Goal: Task Accomplishment & Management: Complete application form

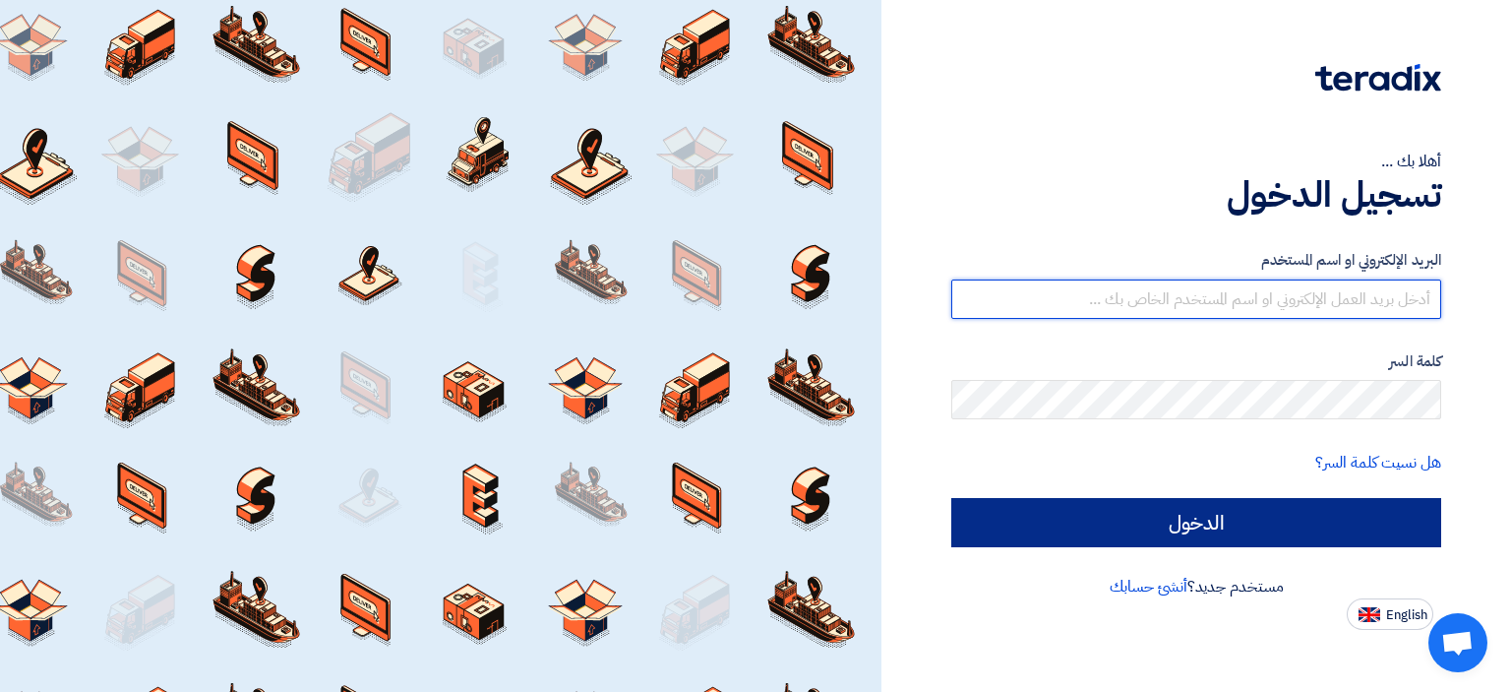
type input "[EMAIL_ADDRESS][DOMAIN_NAME]"
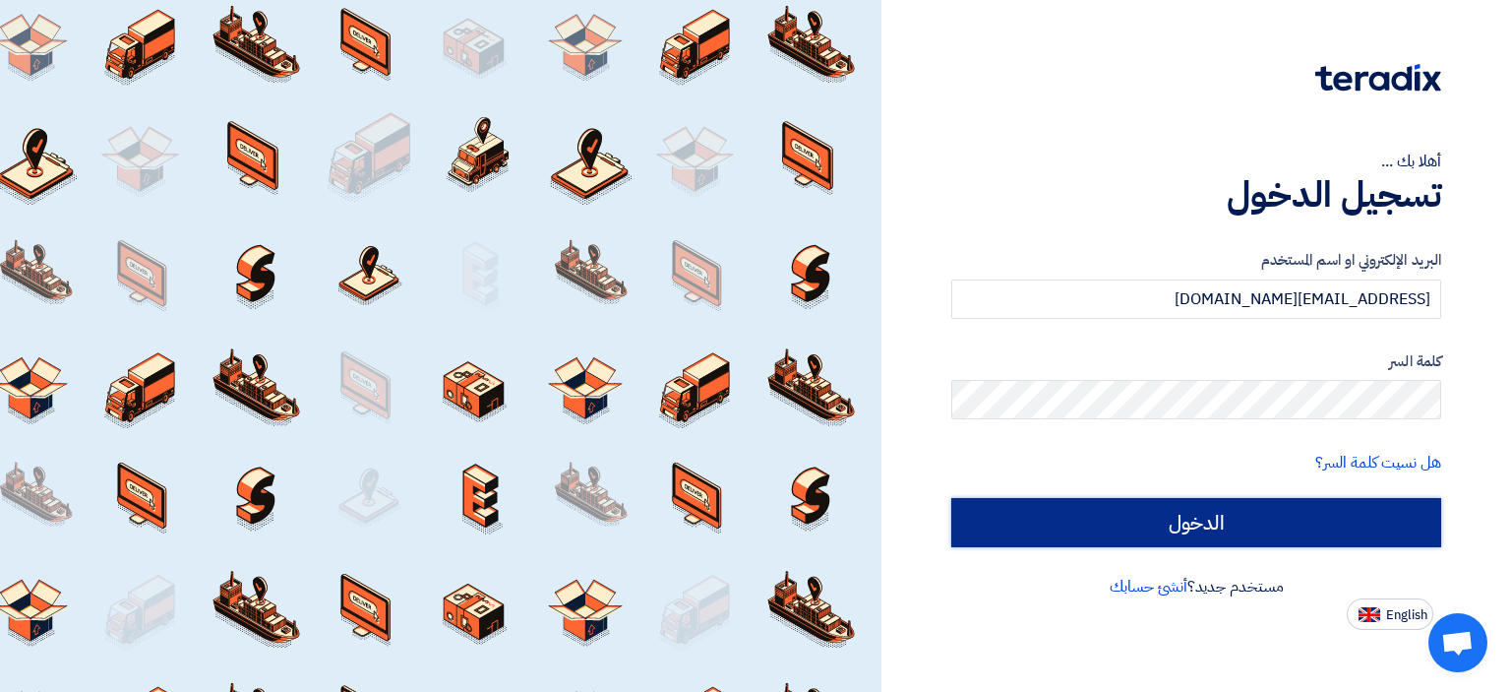
click at [1206, 530] on input "الدخول" at bounding box center [1196, 522] width 490 height 49
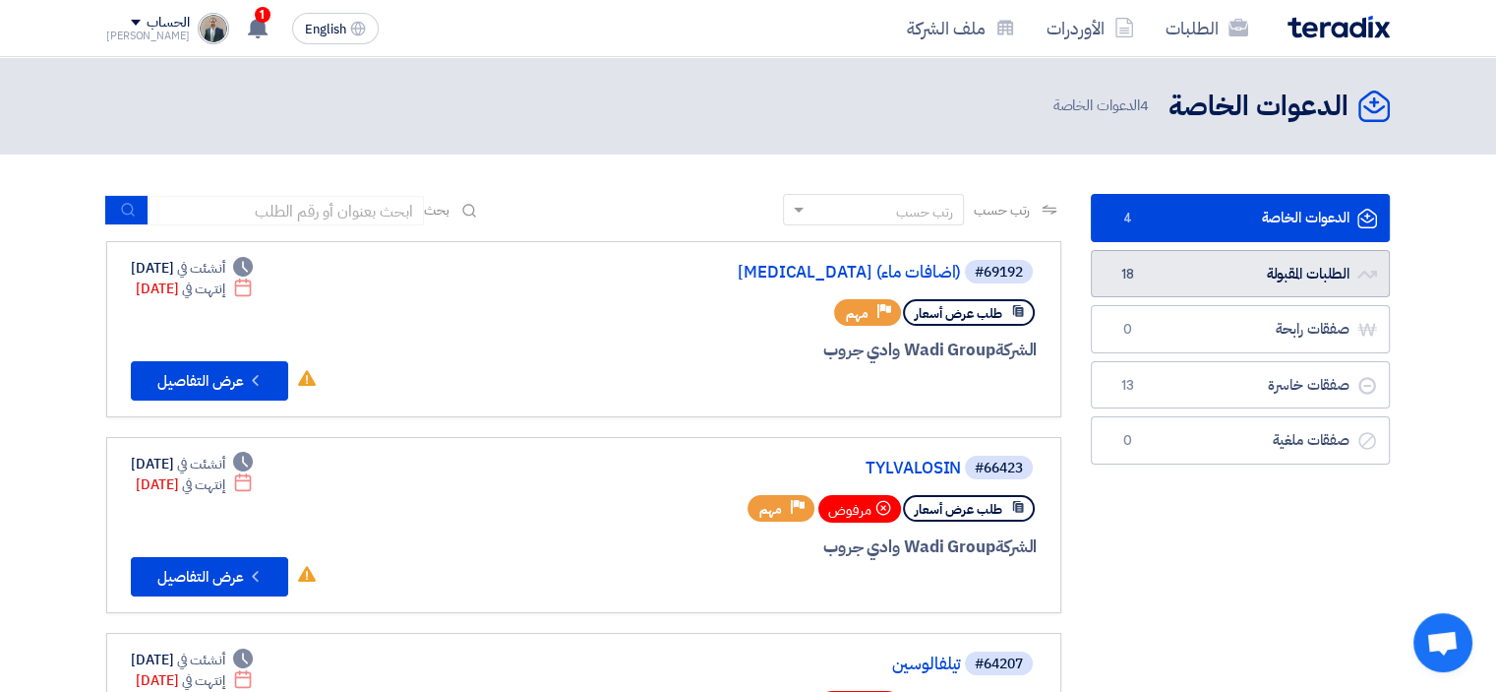
click at [1166, 270] on link "الطلبات المقبولة الطلبات المقبولة 18" at bounding box center [1240, 274] width 299 height 48
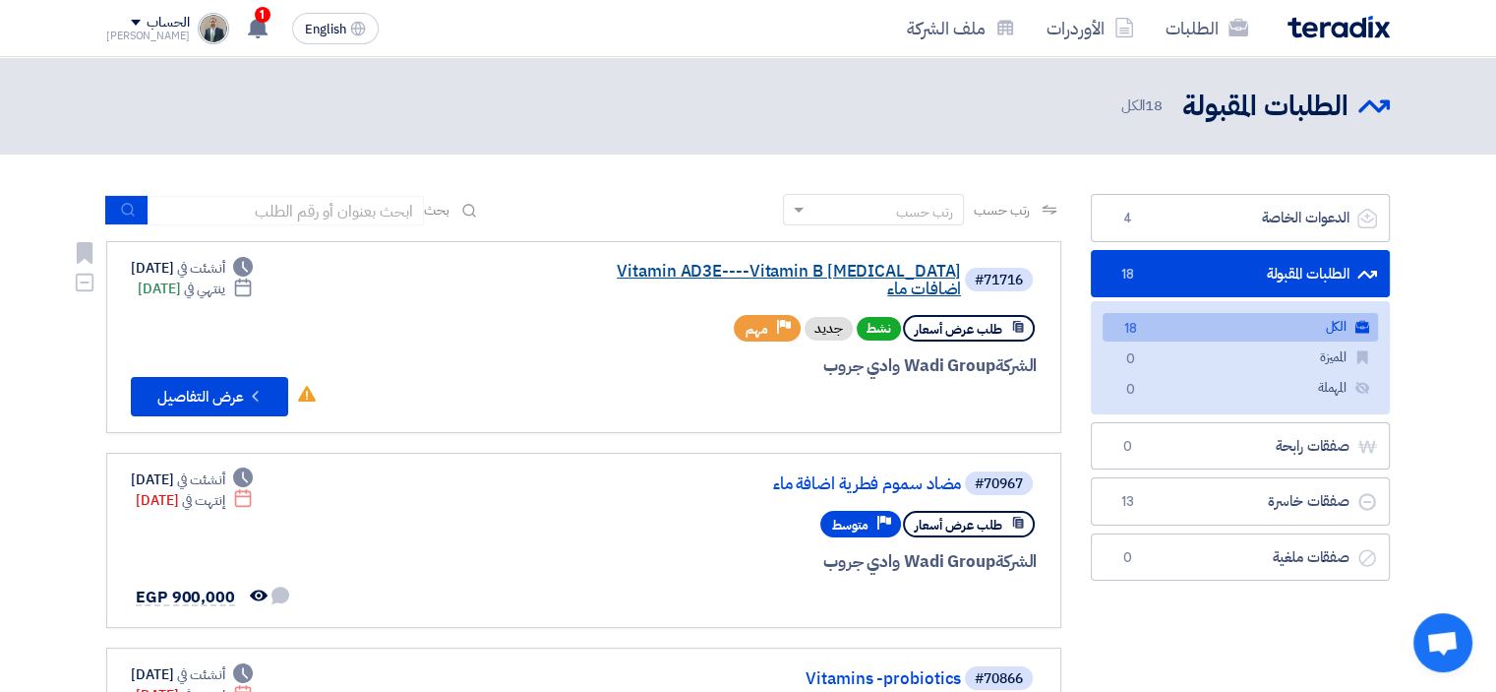
click at [787, 276] on link "Vitamin AD3E----Vitamin B [MEDICAL_DATA] اضافات ماء" at bounding box center [765, 280] width 394 height 35
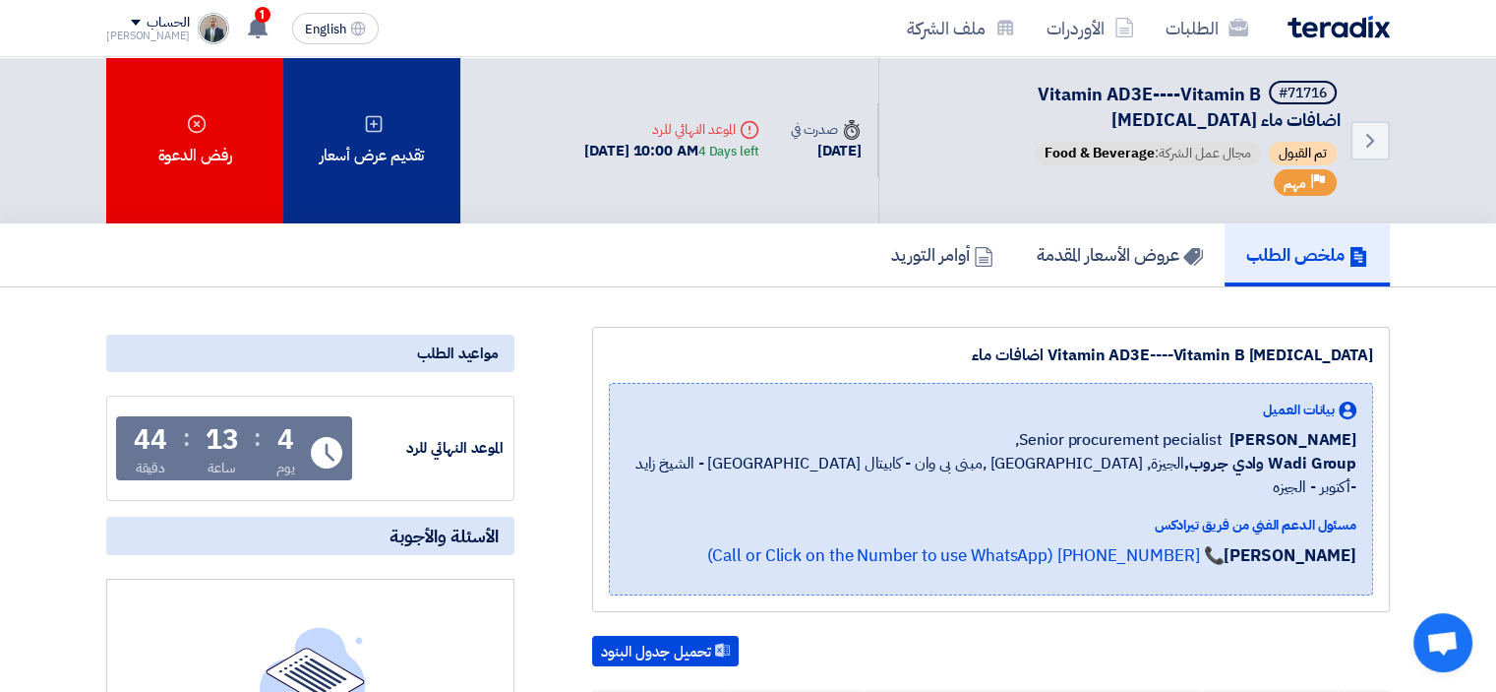
click at [416, 141] on div "تقديم عرض أسعار" at bounding box center [371, 140] width 177 height 166
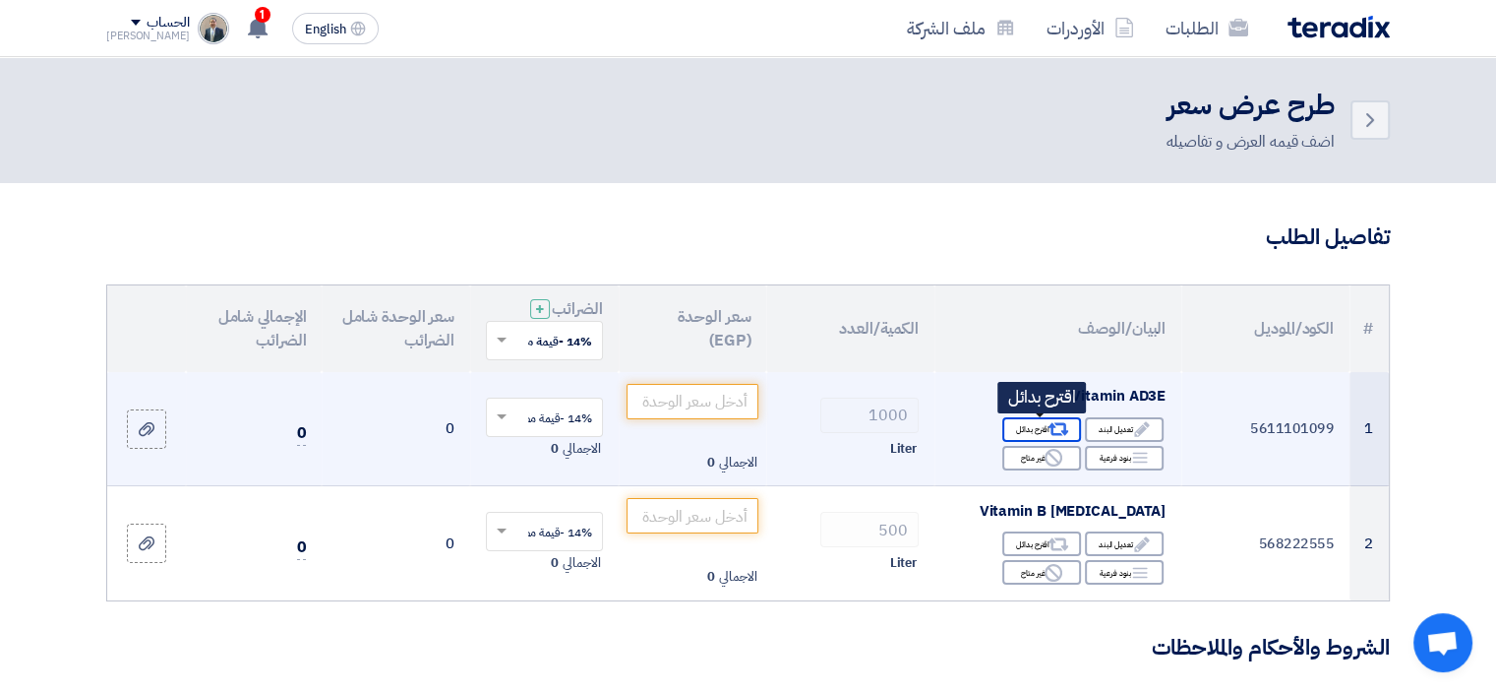
click at [1025, 430] on div "Alternative اقترح بدائل" at bounding box center [1041, 429] width 79 height 25
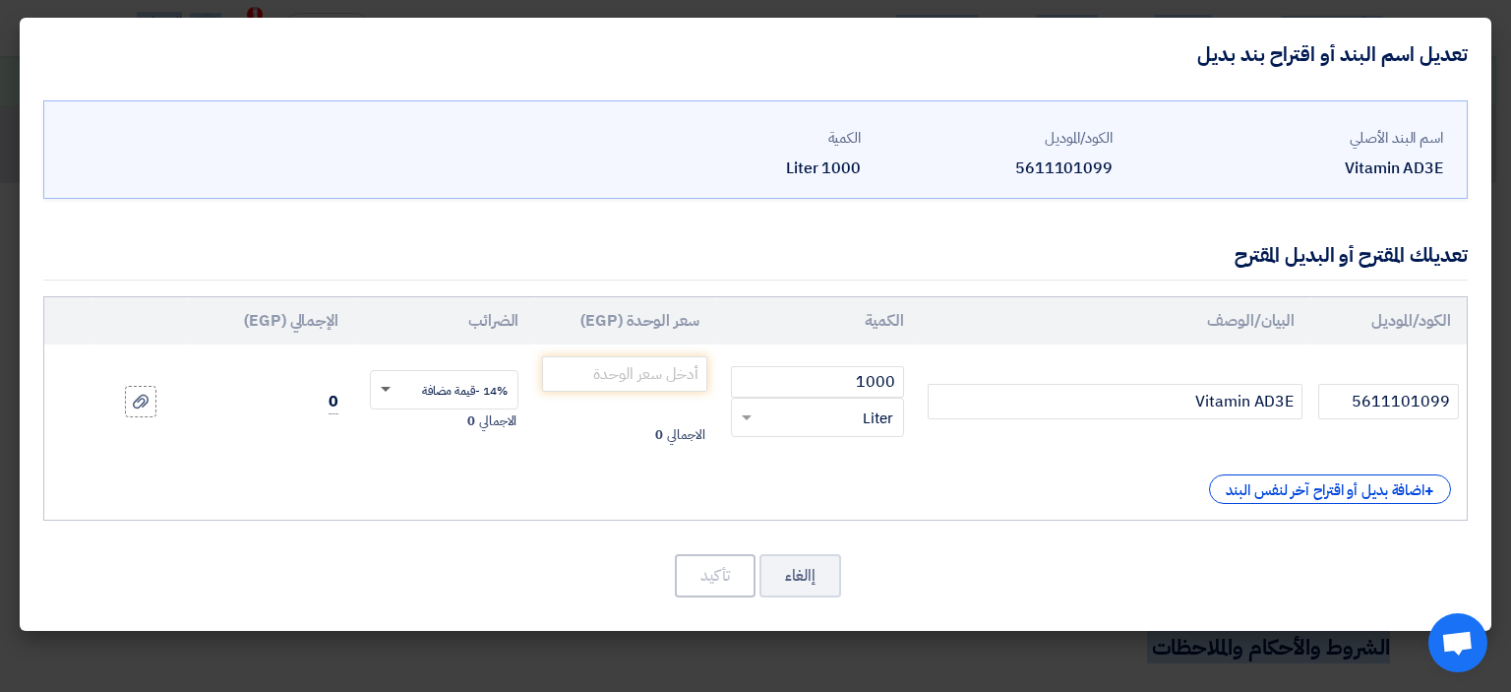
click at [383, 391] on span at bounding box center [383, 390] width 25 height 18
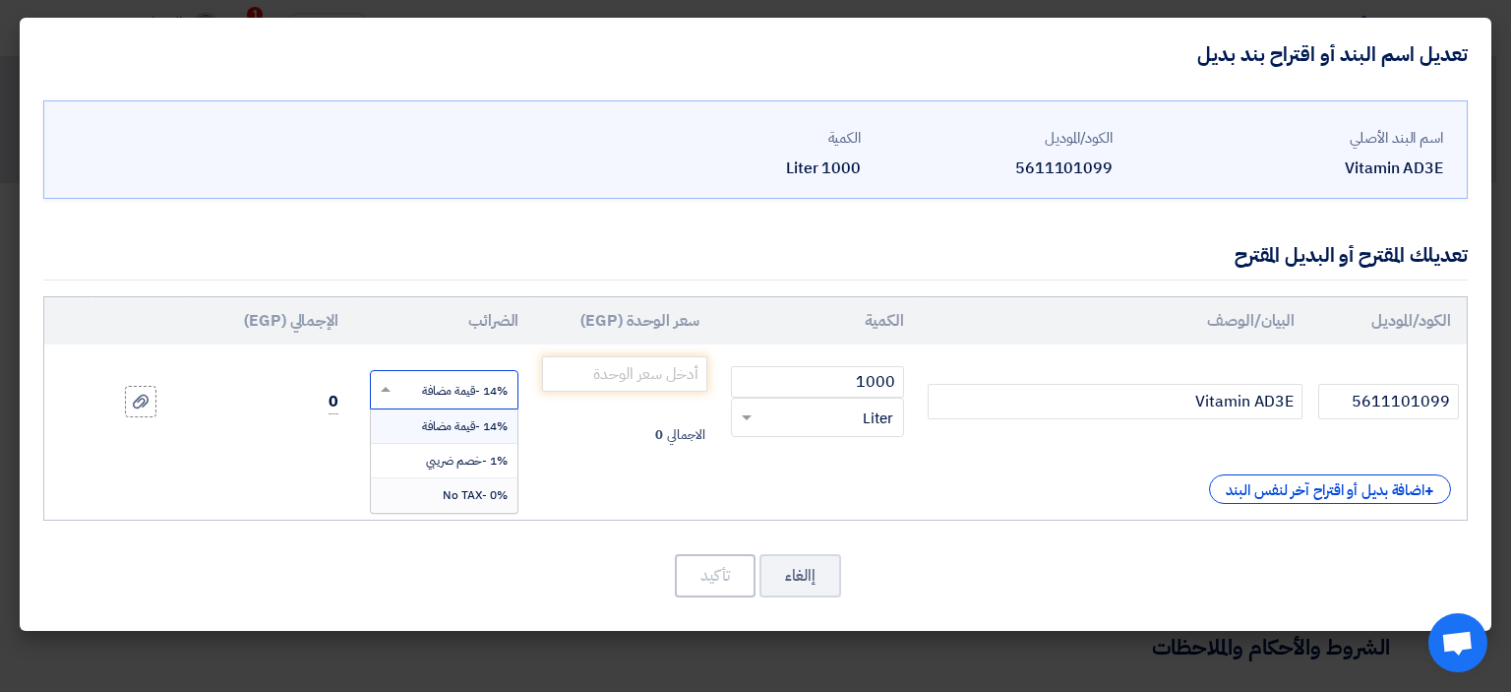
click at [442, 495] on div "0% -No TAX" at bounding box center [444, 494] width 147 height 33
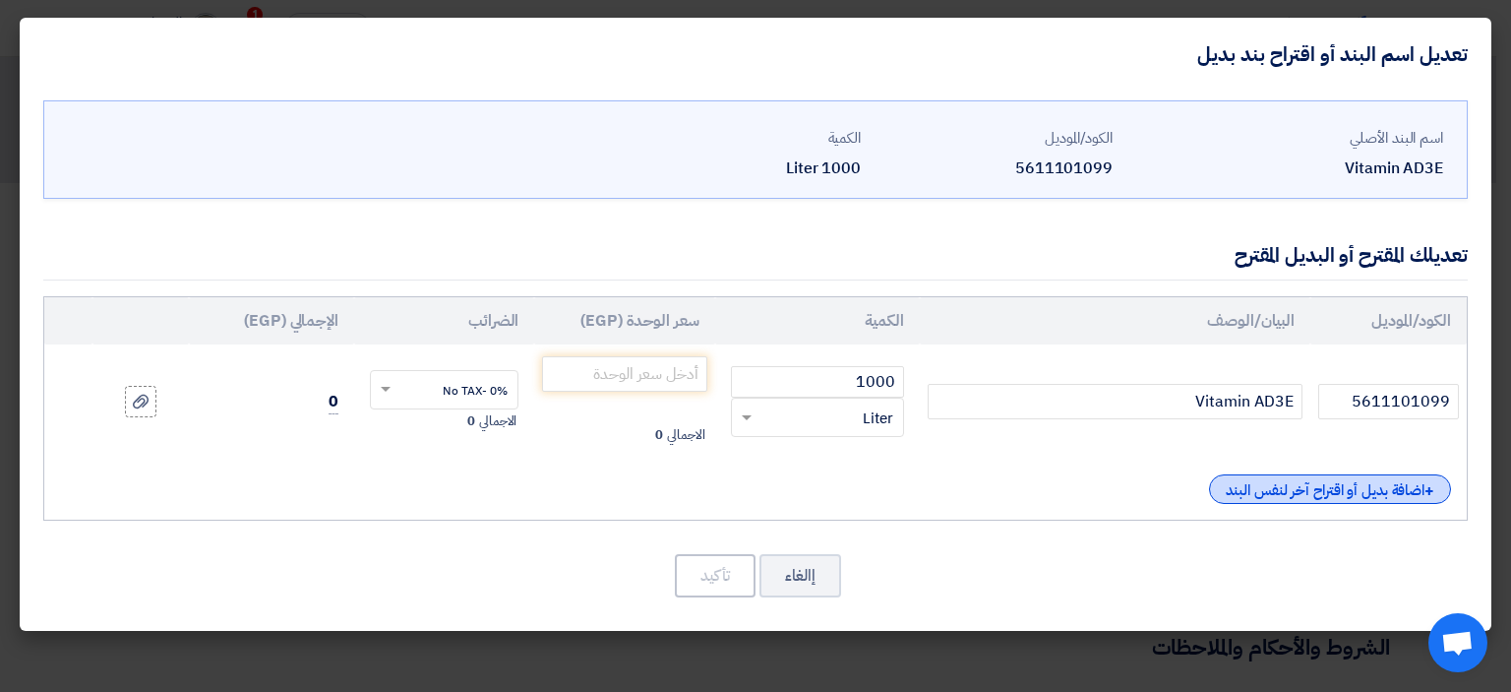
click at [1336, 494] on div "+ اضافة بديل أو اقتراح آخر لنفس البند" at bounding box center [1330, 489] width 242 height 30
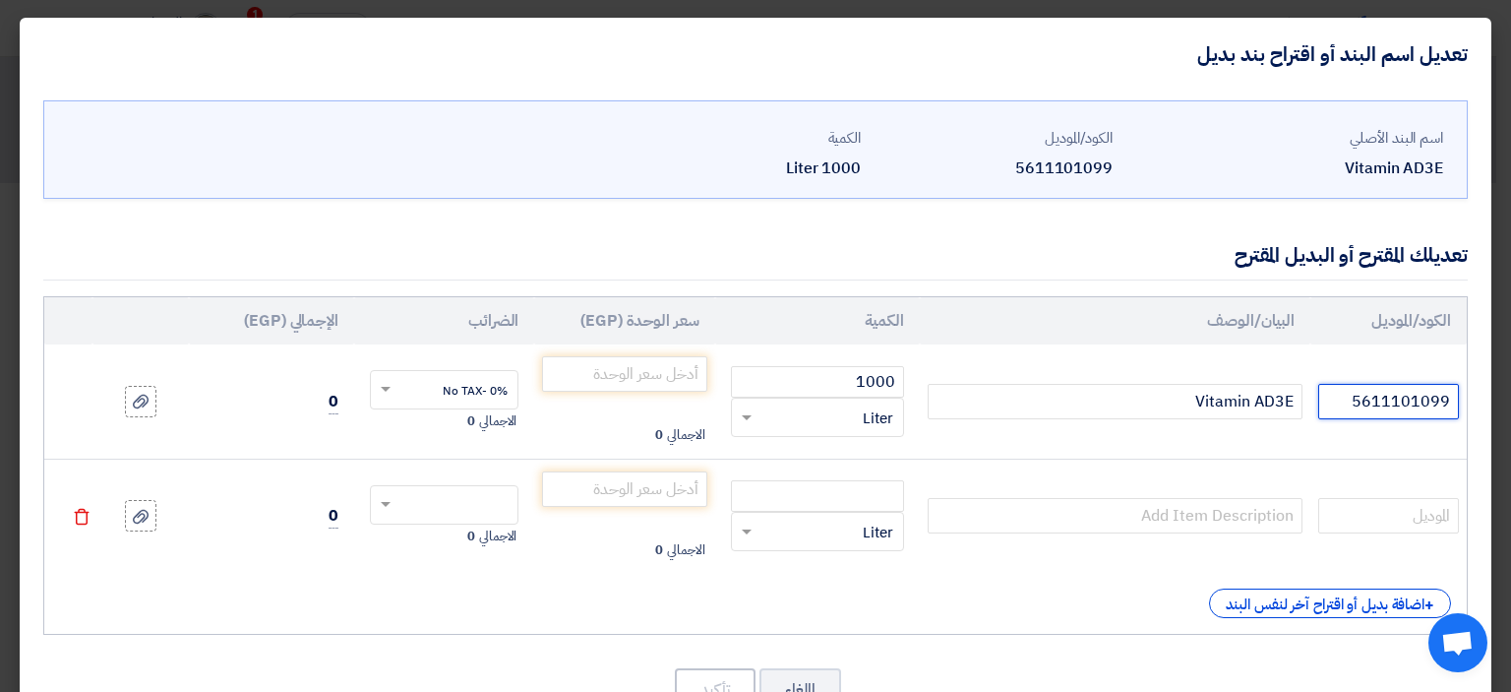
drag, startPoint x: 1342, startPoint y: 396, endPoint x: 1480, endPoint y: 400, distance: 137.8
click at [1480, 400] on div "اسم البند الأصلي Vitamin AD3E الكود/الموديل 5611101099 الكمية 1000 Liter" at bounding box center [756, 418] width 1472 height 655
click at [1401, 517] on input "text" at bounding box center [1388, 515] width 141 height 35
paste input "5611101099"
type input "5611101099"
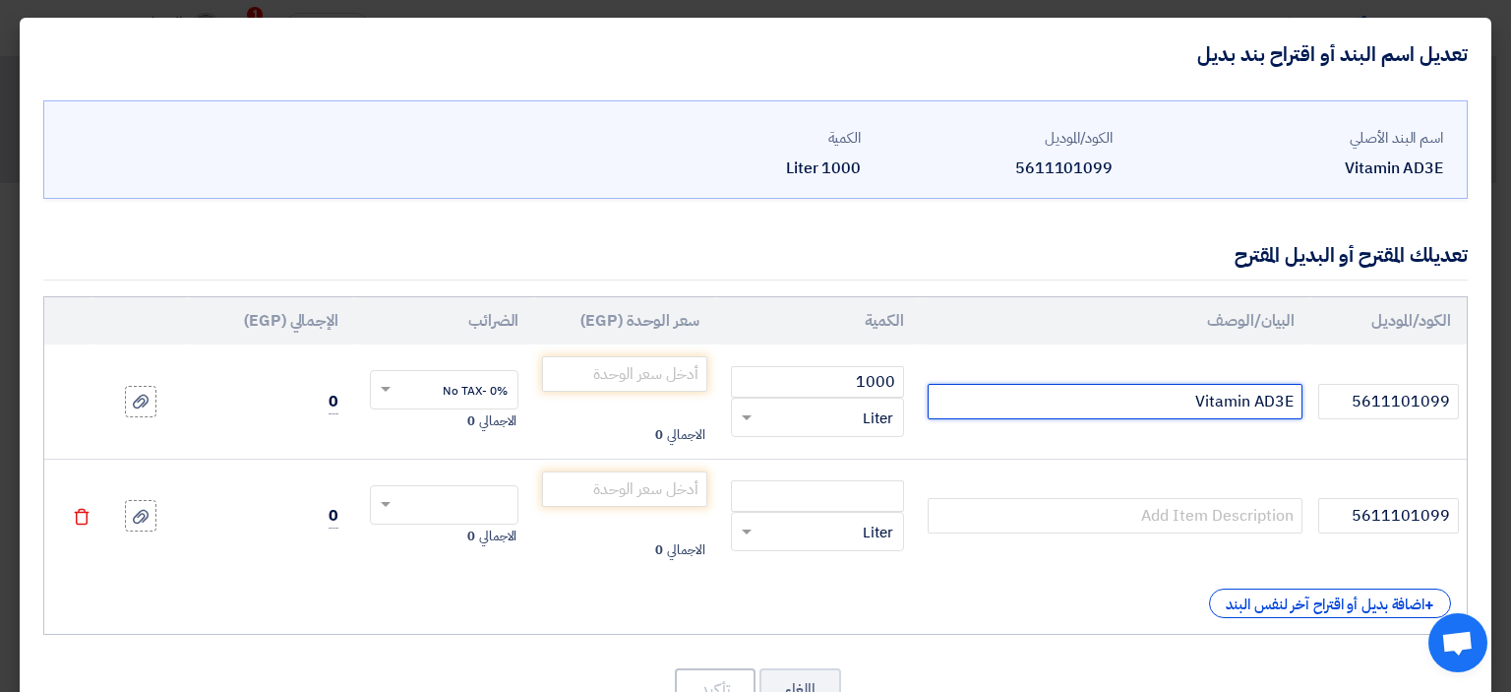
click at [1226, 403] on input "Vitamin AD3E" at bounding box center [1115, 401] width 375 height 35
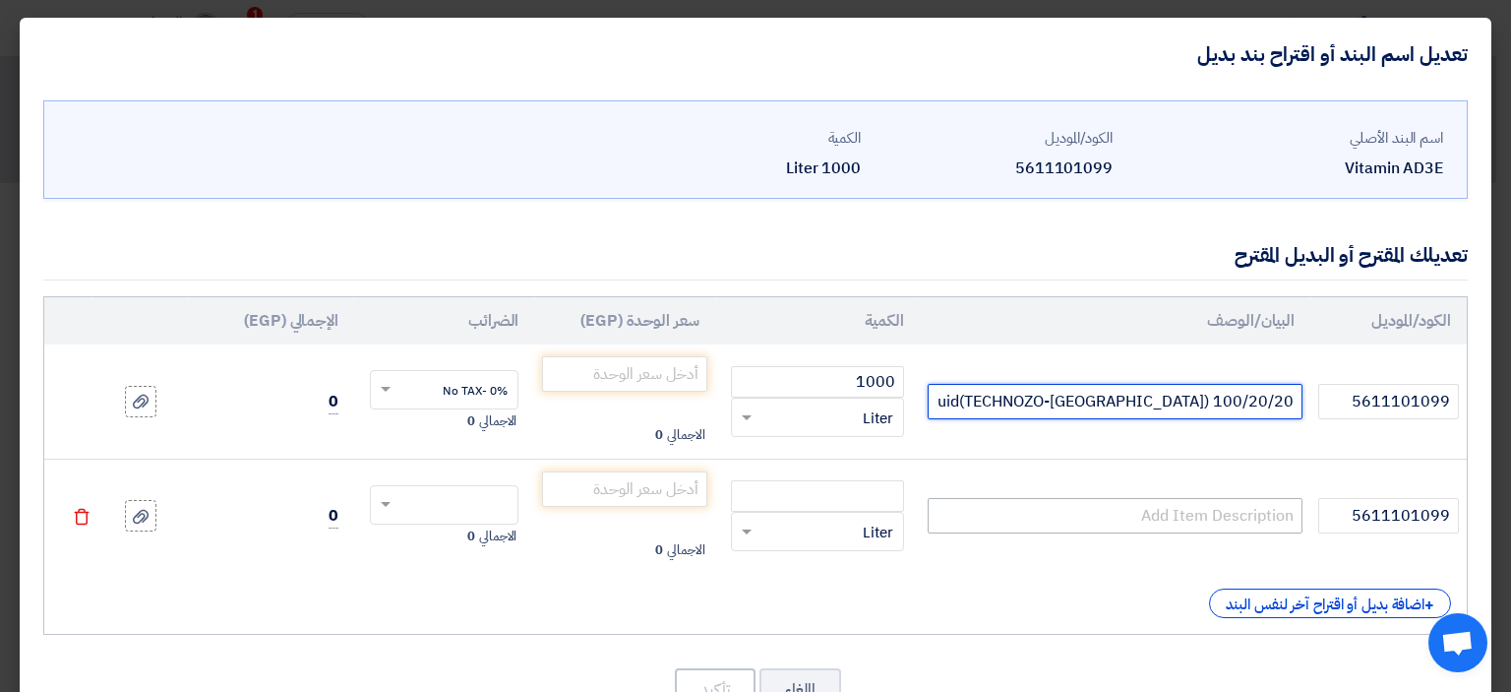
type input "AD3E Oil Liquid(TECHNOZO-[GEOGRAPHIC_DATA]) 100/20/20"
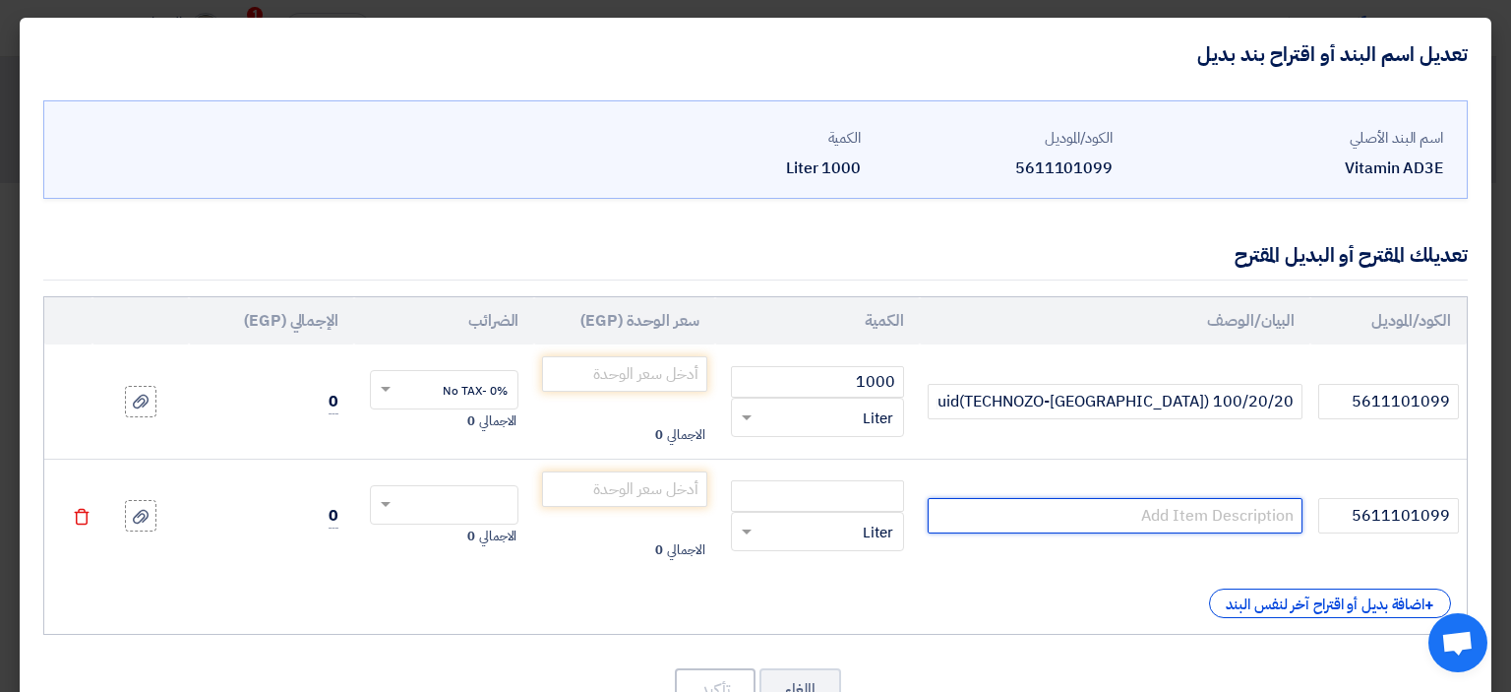
click at [1026, 512] on input "text" at bounding box center [1115, 515] width 375 height 35
type input "ل"
type input "Ghannam AD3E([GEOGRAPHIC_DATA])[DATE]"
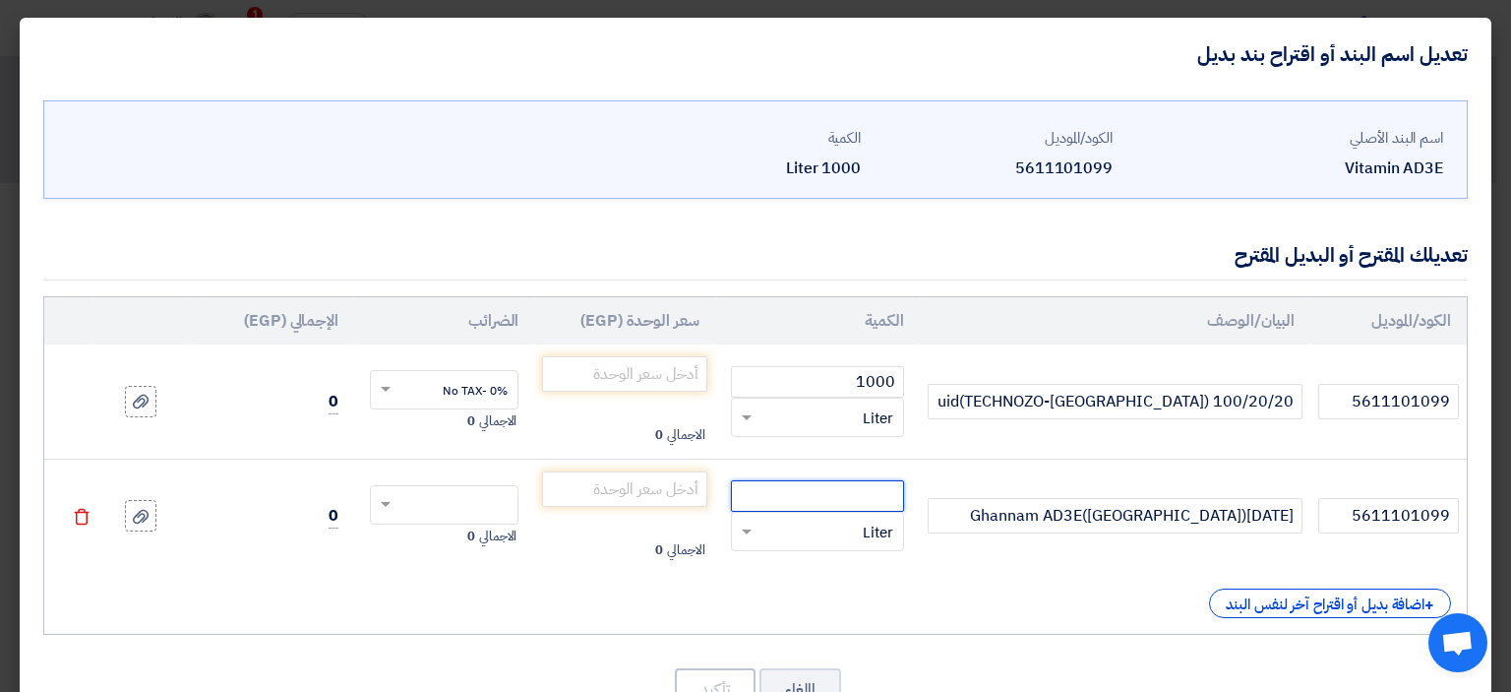
click at [857, 494] on input "number" at bounding box center [817, 495] width 173 height 31
type input "1000"
click at [645, 364] on input "number" at bounding box center [624, 373] width 164 height 35
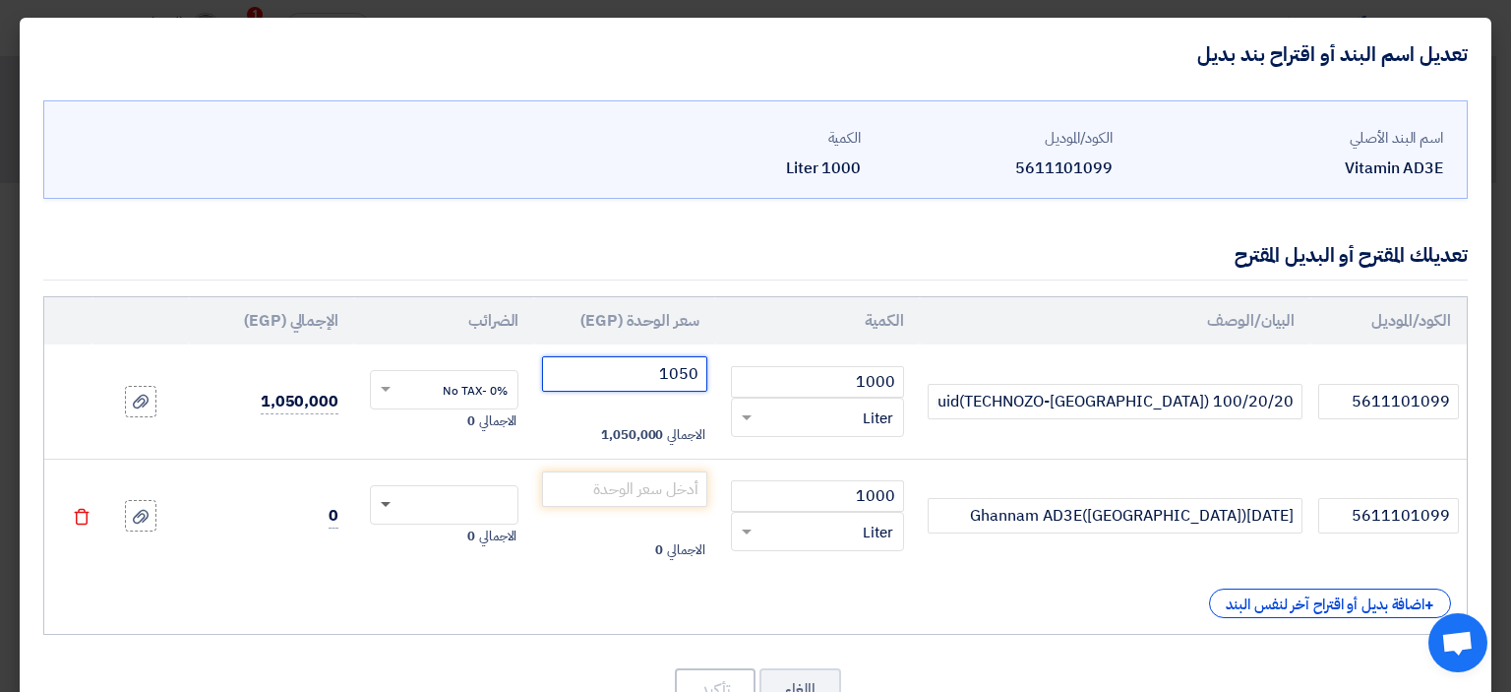
type input "1050"
click at [391, 503] on span at bounding box center [386, 505] width 10 height 7
click at [468, 607] on span "0% -No TAX" at bounding box center [475, 610] width 65 height 18
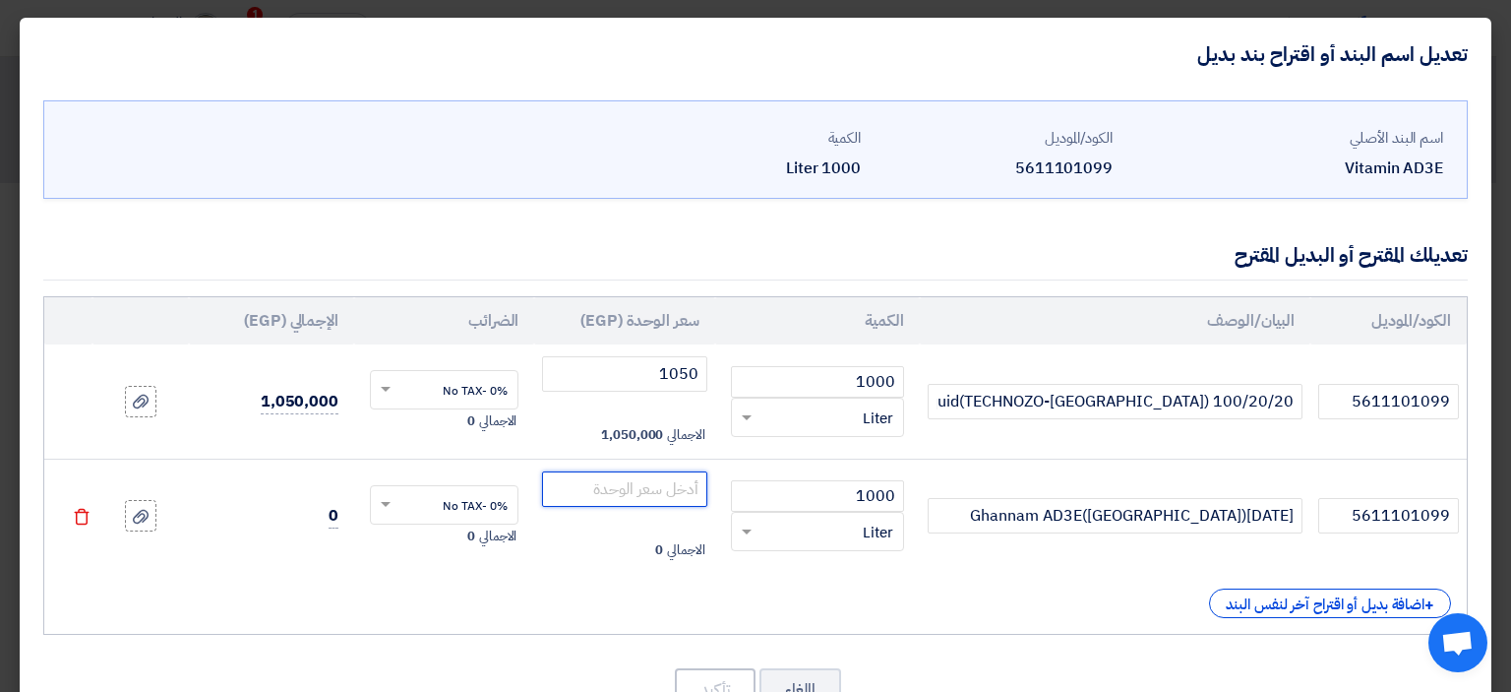
click at [637, 485] on input "number" at bounding box center [624, 488] width 164 height 35
type input "450"
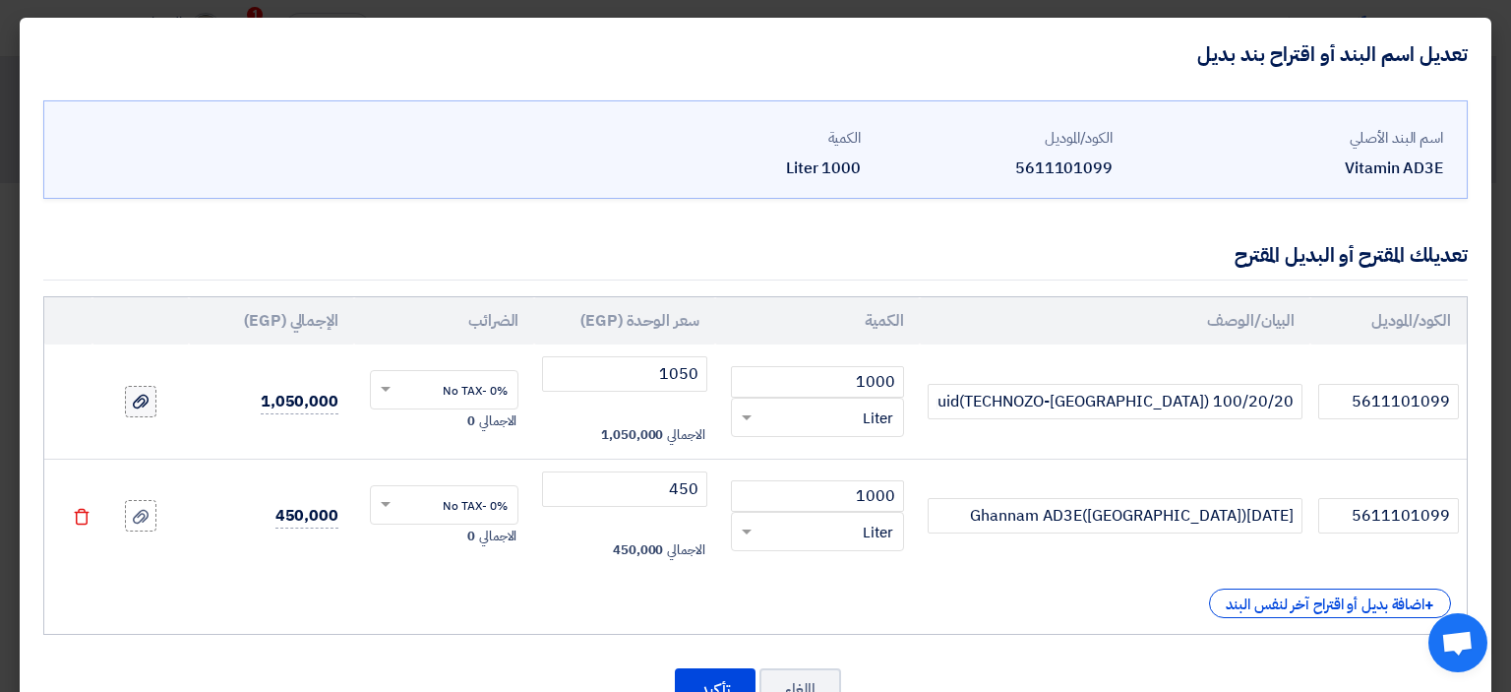
click at [156, 400] on label at bounding box center [140, 401] width 31 height 31
click at [0, 0] on input "file" at bounding box center [0, 0] width 0 height 0
click at [143, 512] on label at bounding box center [140, 515] width 31 height 31
click at [0, 0] on input "file" at bounding box center [0, 0] width 0 height 0
click at [149, 374] on icon at bounding box center [141, 374] width 16 height 16
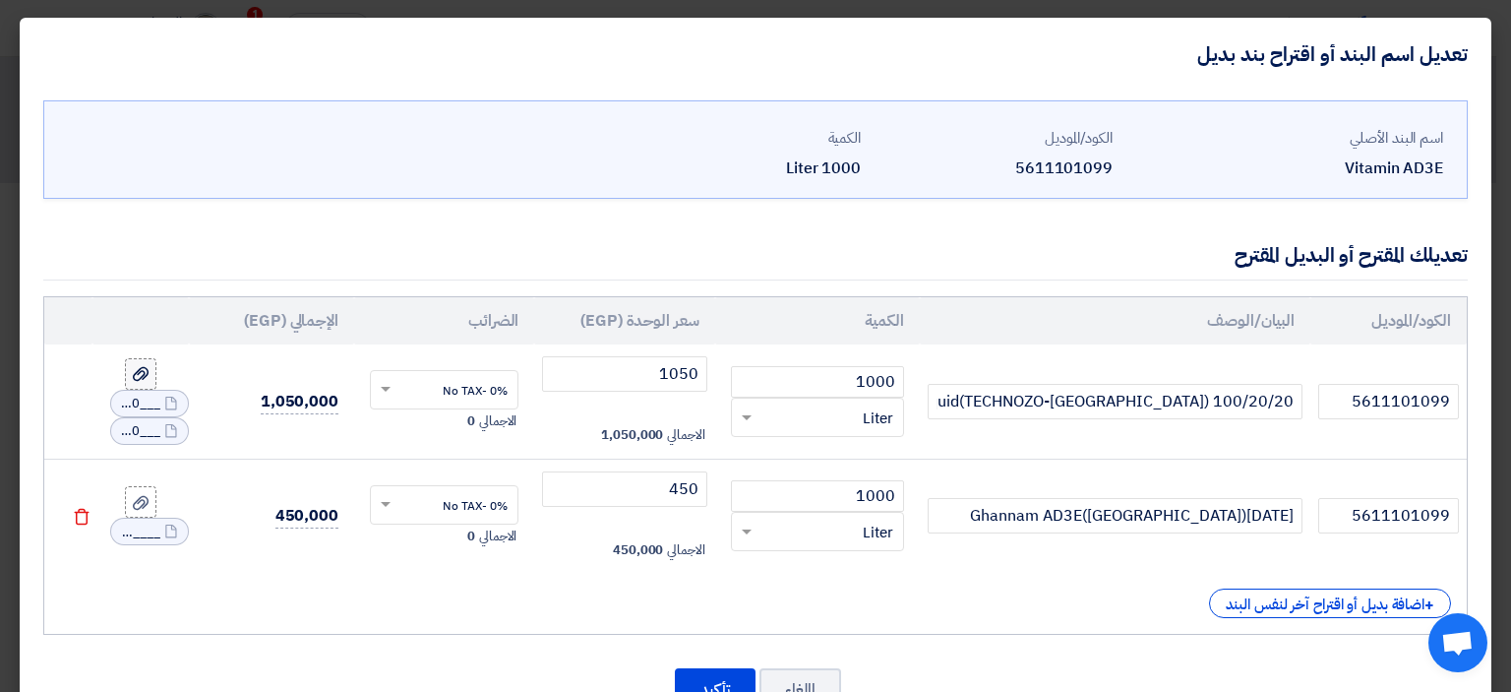
click at [0, 0] on input "file" at bounding box center [0, 0] width 0 height 0
click at [147, 503] on use at bounding box center [141, 503] width 16 height 14
click at [0, 0] on input "file" at bounding box center [0, 0] width 0 height 0
click at [724, 677] on button "تأكيد" at bounding box center [715, 690] width 81 height 43
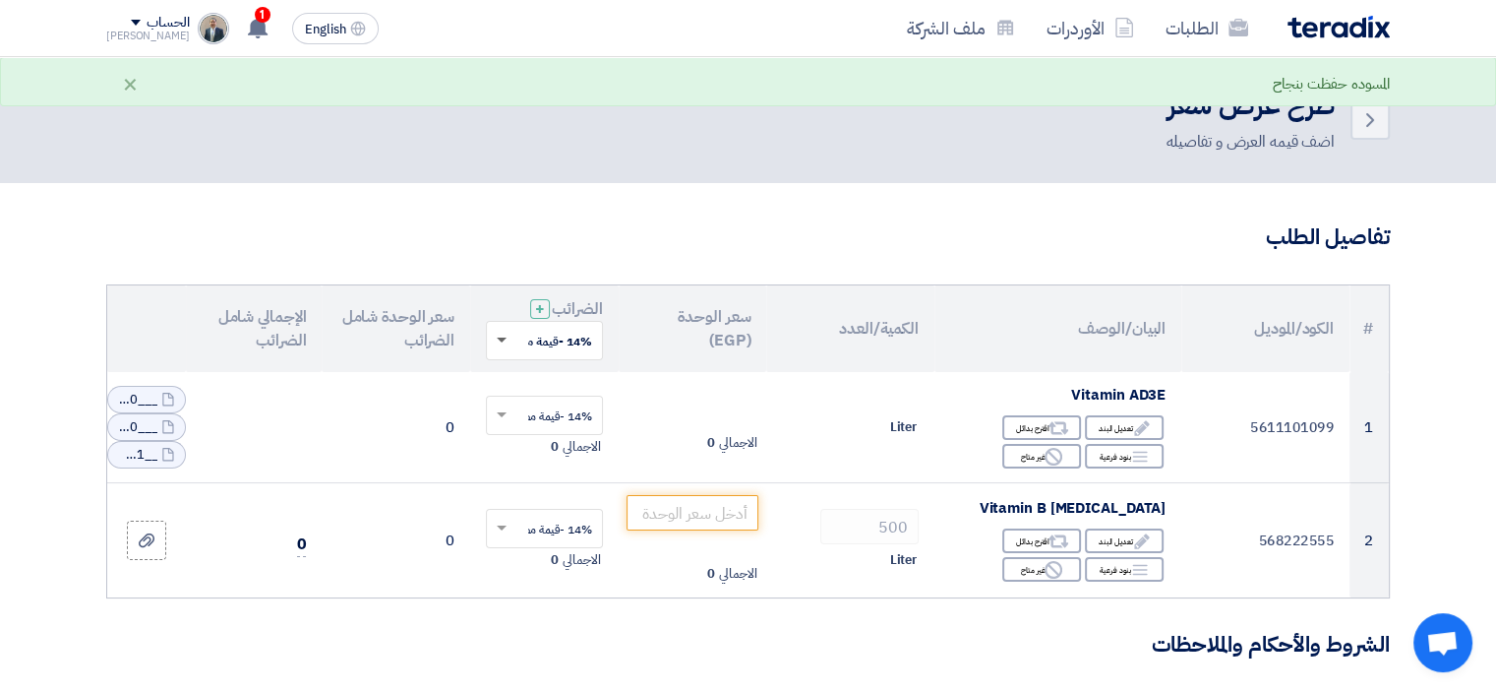
click at [503, 339] on span at bounding box center [502, 340] width 10 height 7
click at [549, 440] on span "0% -No TAX" at bounding box center [558, 446] width 67 height 18
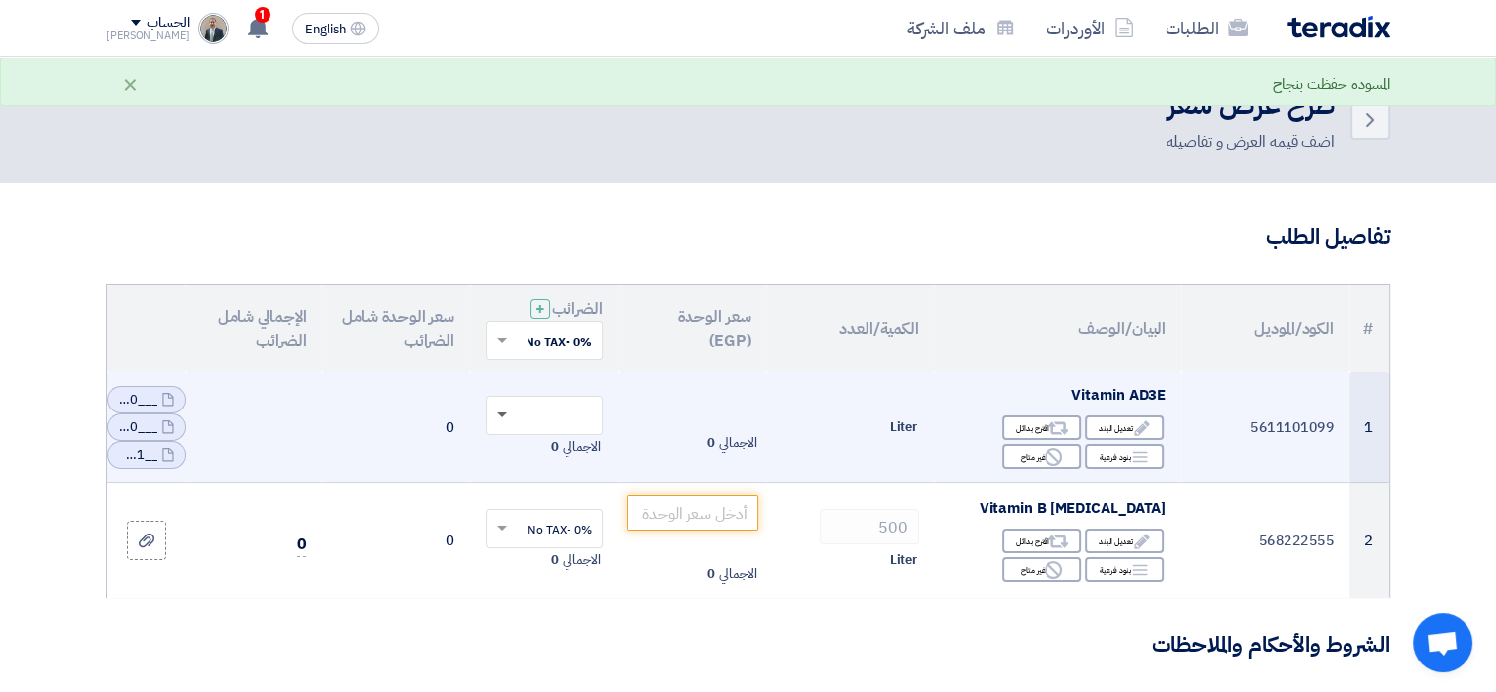
click at [503, 412] on span at bounding box center [502, 415] width 10 height 7
click at [546, 522] on span "0% -No TAX" at bounding box center [559, 521] width 65 height 18
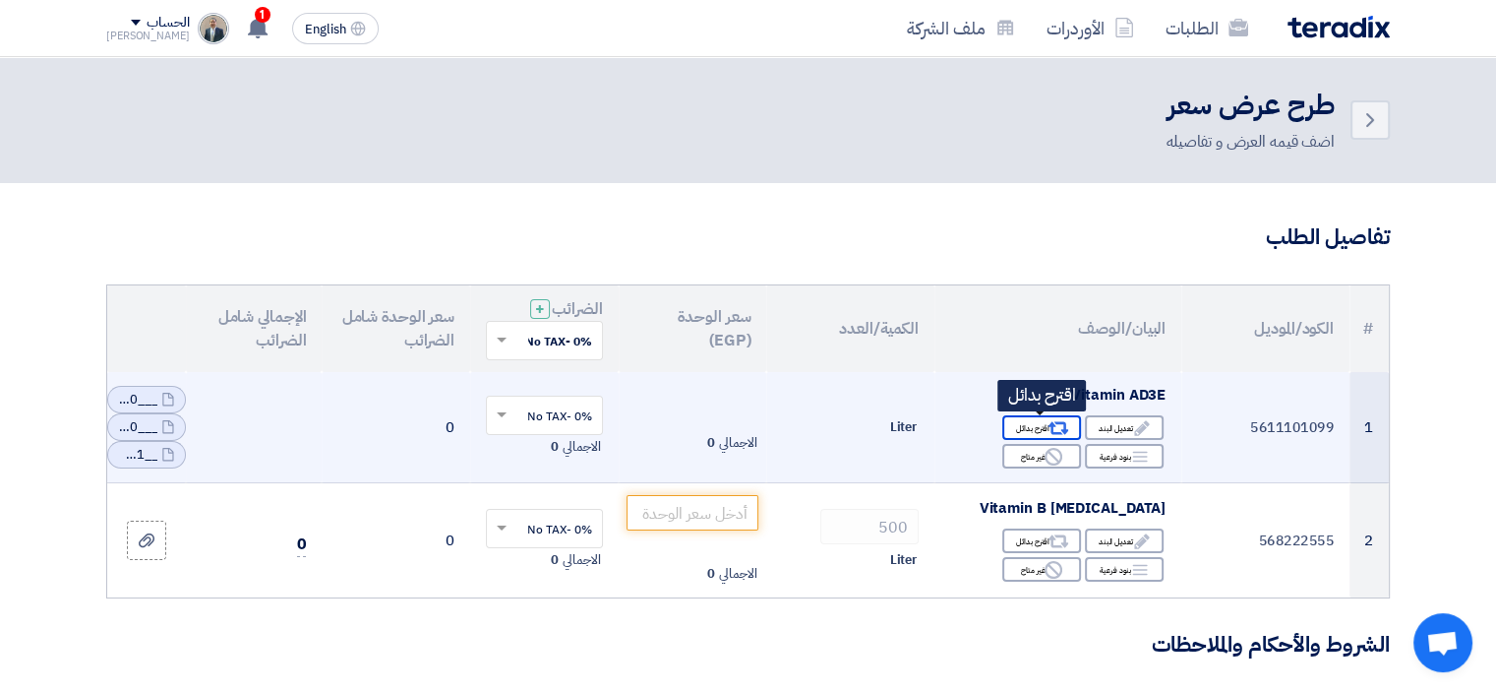
click at [1049, 421] on icon "Alternative" at bounding box center [1059, 428] width 21 height 21
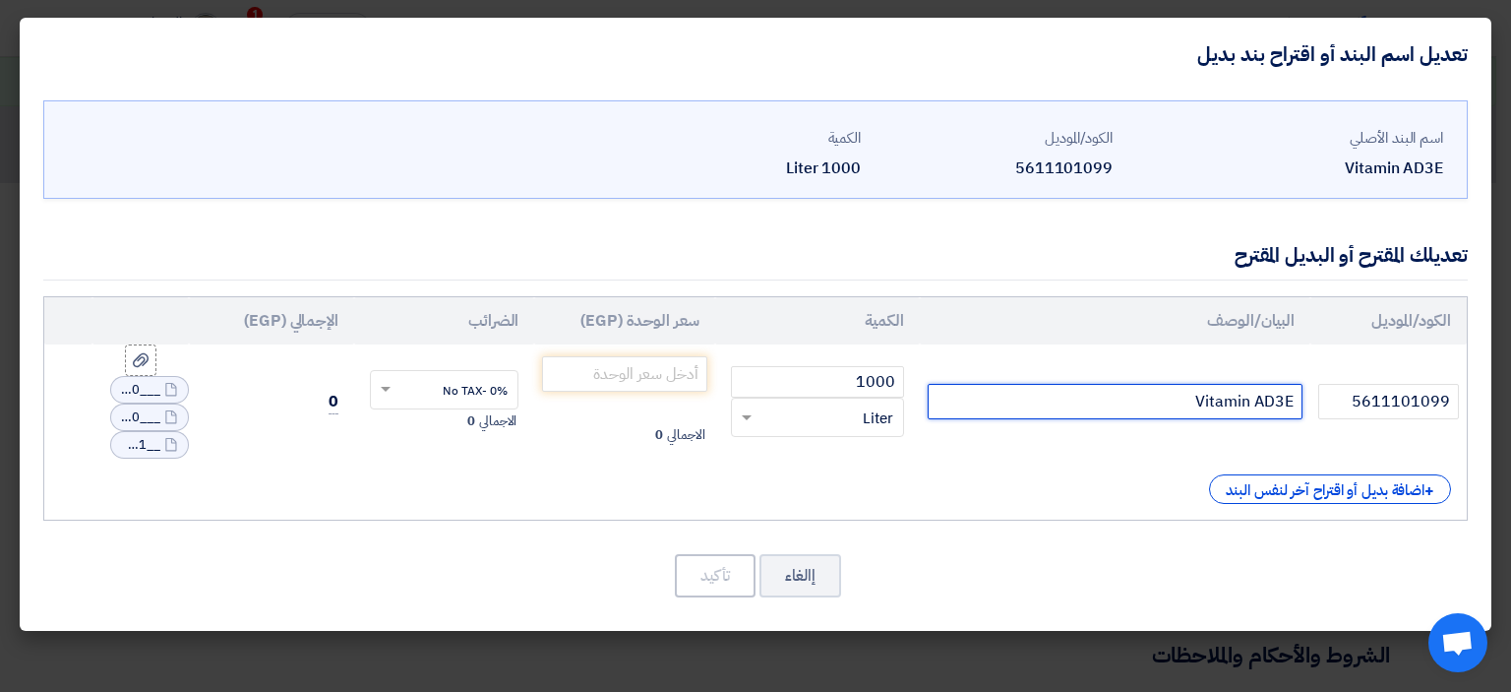
click at [1219, 404] on input "Vitamin AD3E" at bounding box center [1115, 401] width 375 height 35
type input "ش"
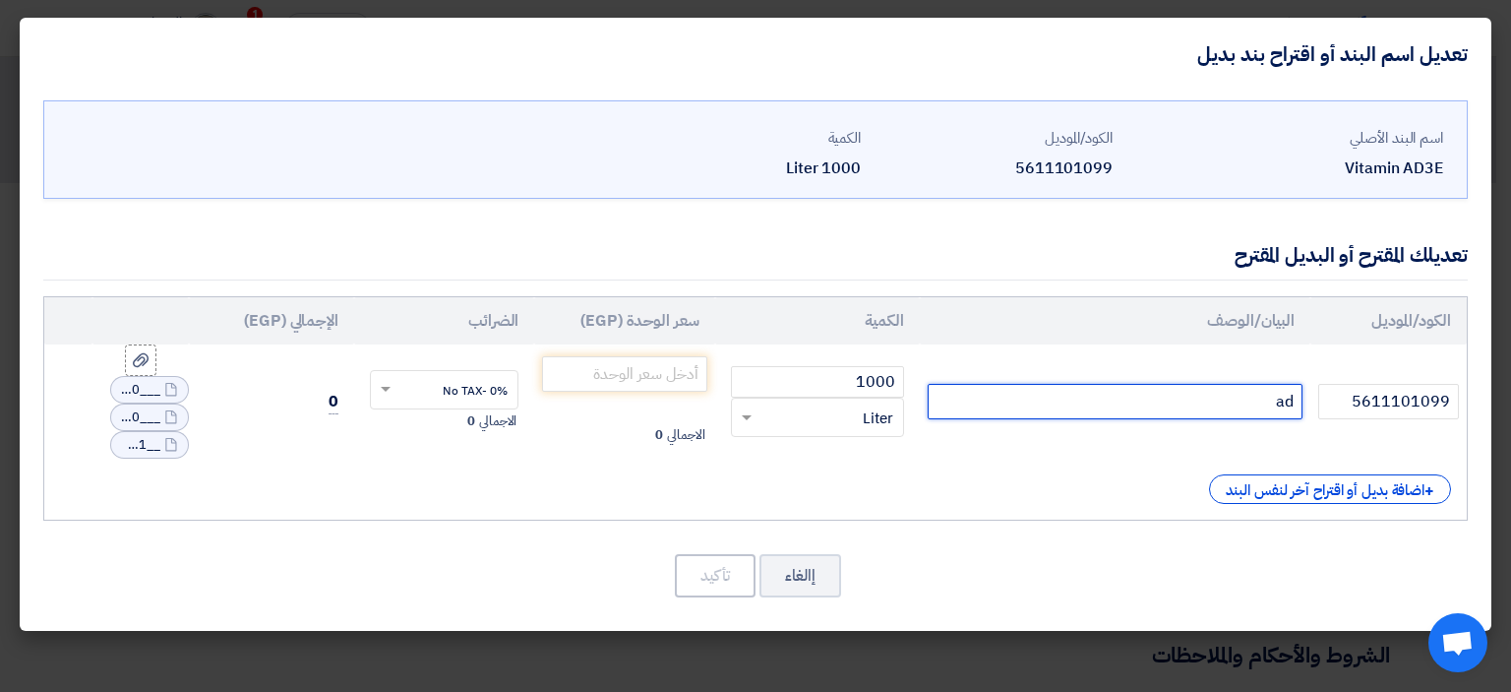
type input "a"
type input "AD3E Oil Liquid(TECHNOZO-[GEOGRAPHIC_DATA]) 100/20/20"
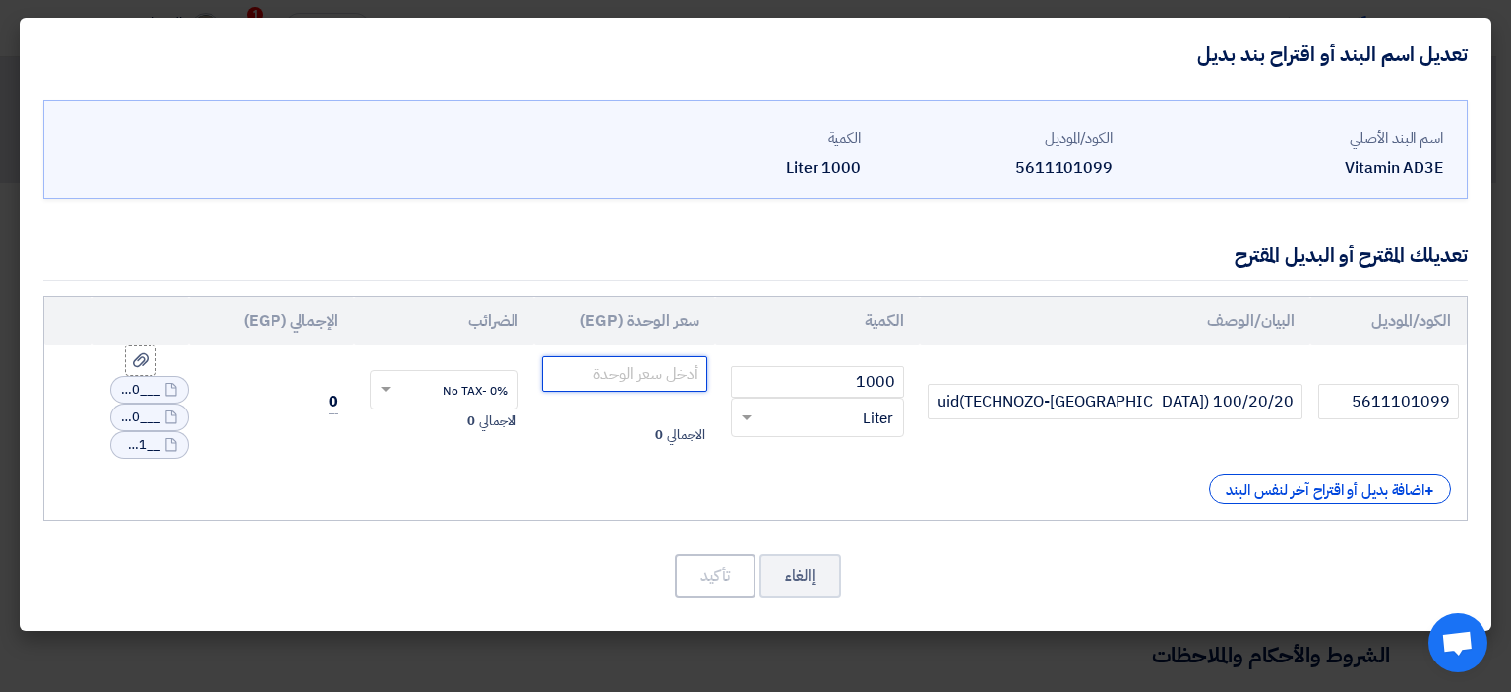
click at [634, 378] on input "number" at bounding box center [624, 373] width 164 height 35
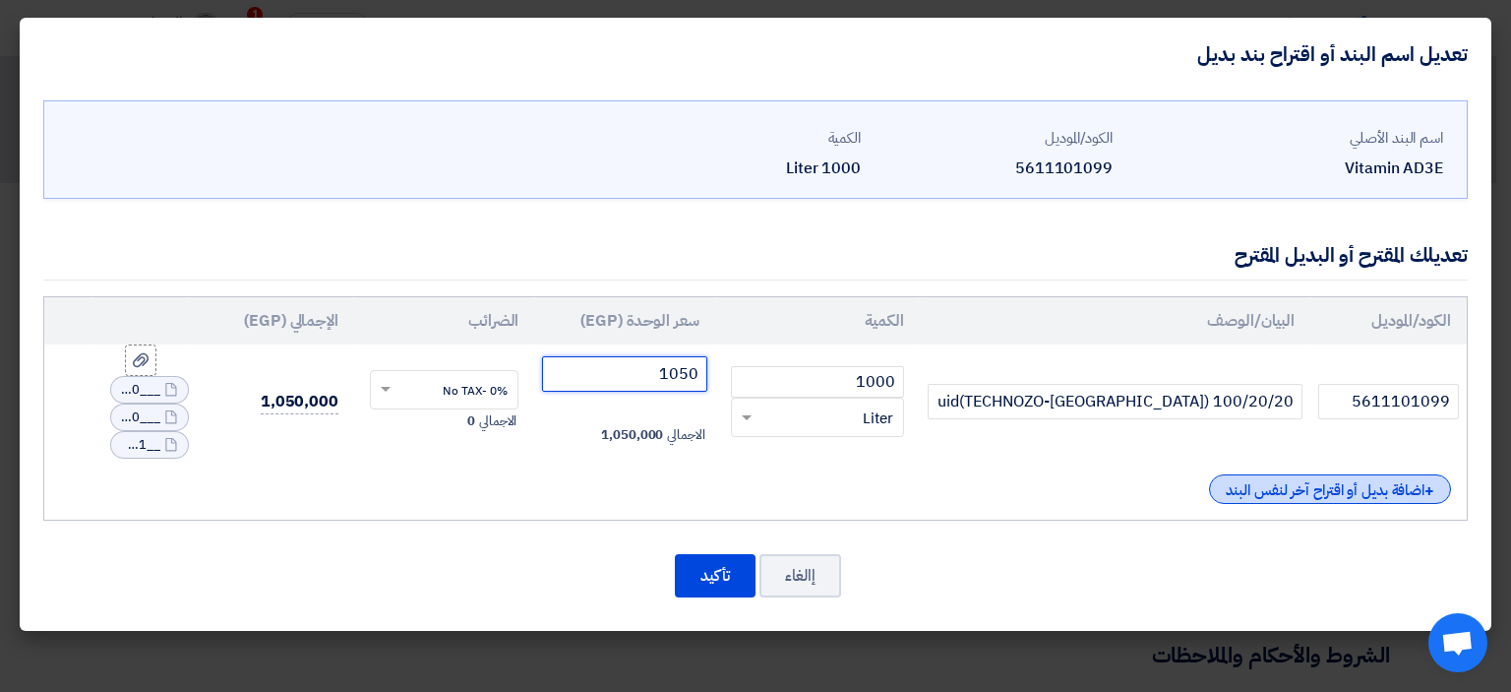
type input "1050"
click at [1390, 494] on div "+ اضافة بديل أو اقتراح آخر لنفس البند" at bounding box center [1330, 489] width 242 height 30
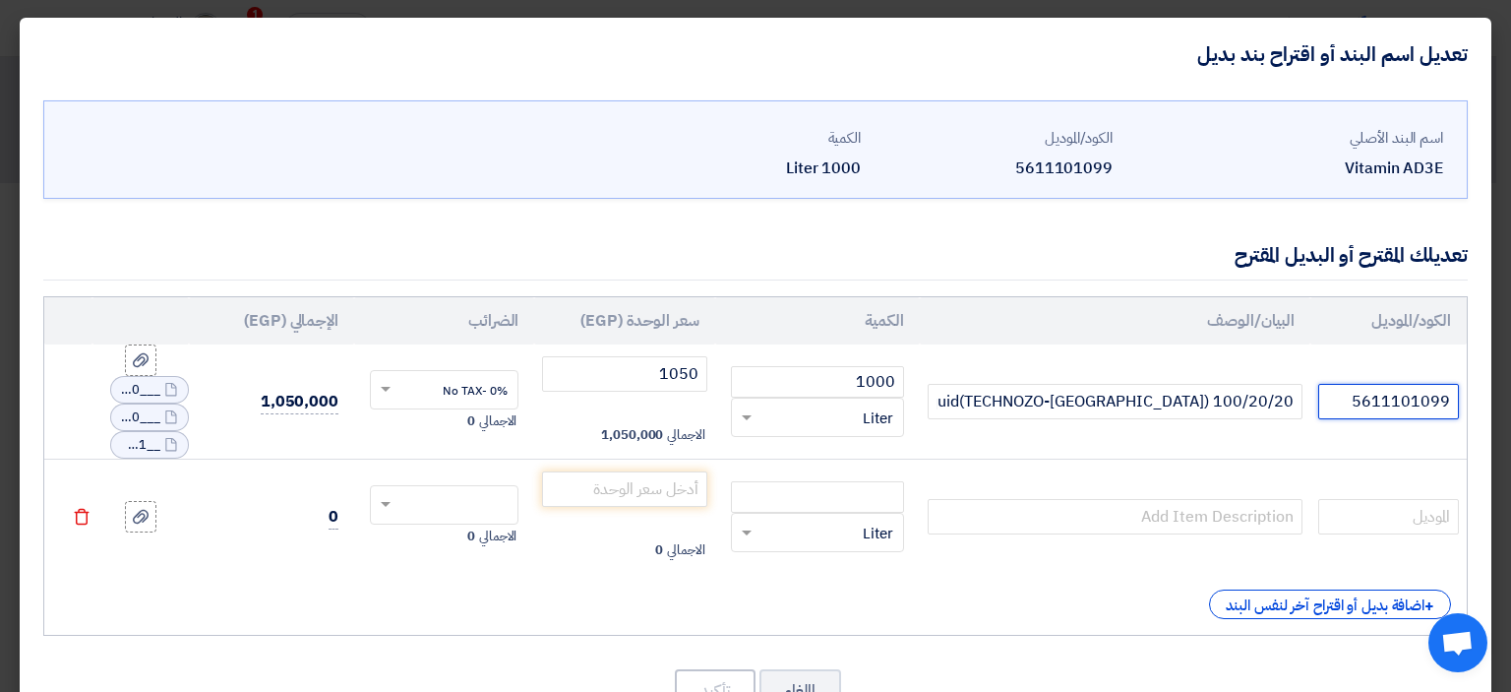
click at [1375, 401] on input "5611101099" at bounding box center [1388, 401] width 141 height 35
click at [1360, 513] on input "text" at bounding box center [1388, 516] width 141 height 35
paste input "5611101099"
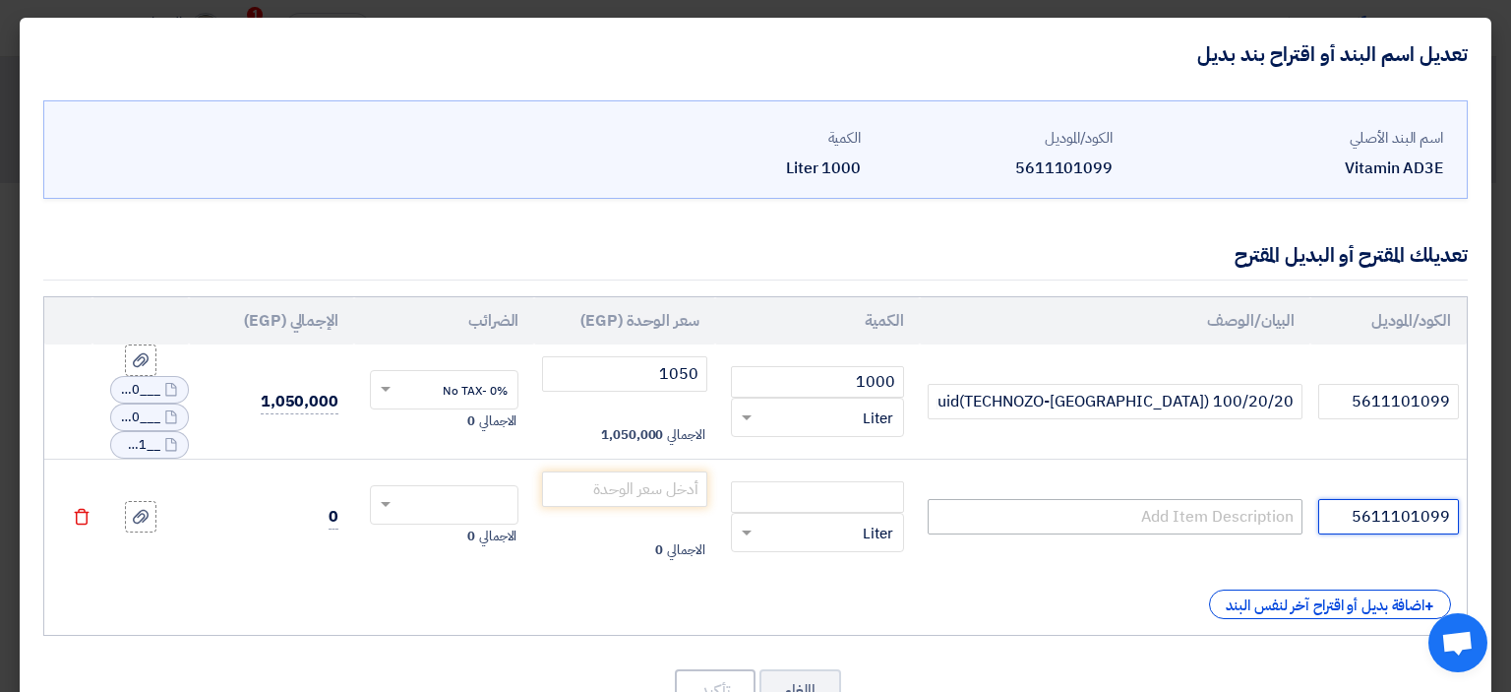
type input "5611101099"
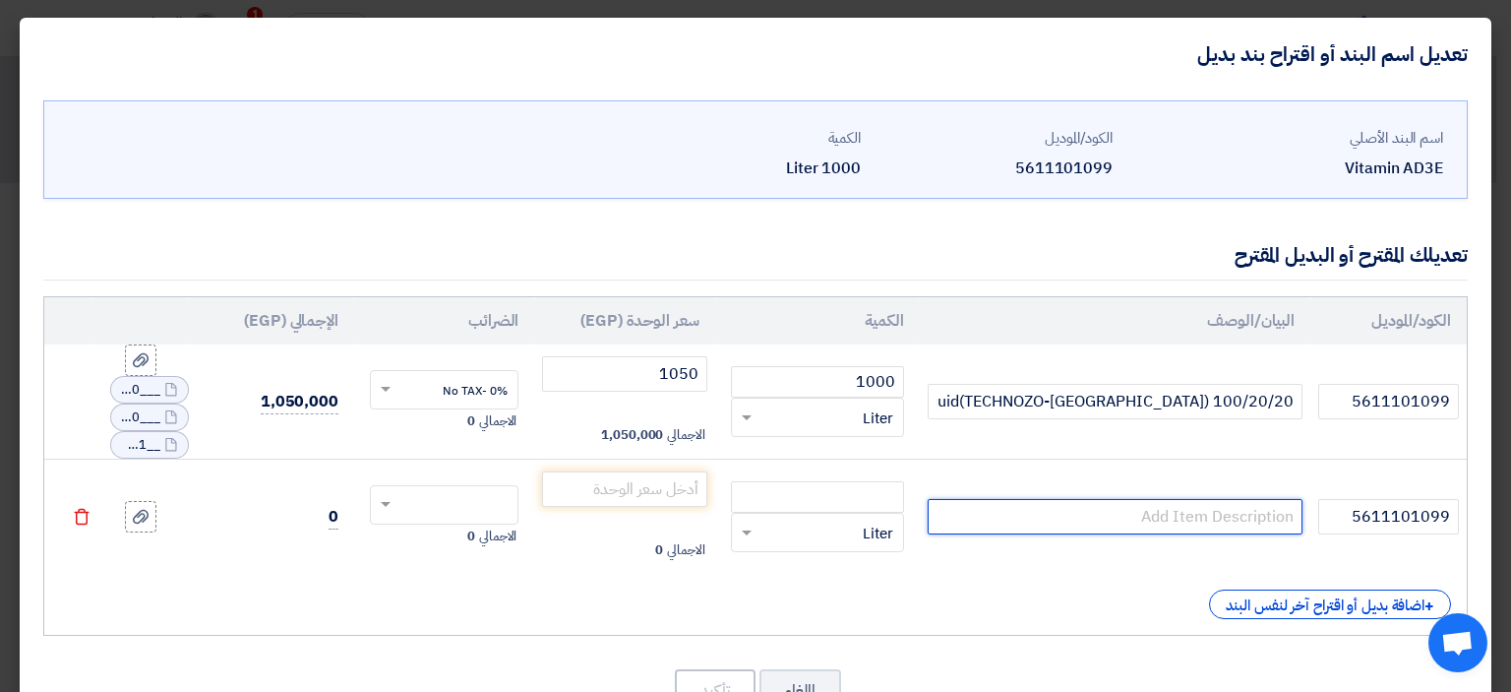
click at [1052, 503] on input "text" at bounding box center [1115, 516] width 375 height 35
type input "ل"
type input "GHANNAM AD3E([GEOGRAPHIC_DATA]) [DATE]"
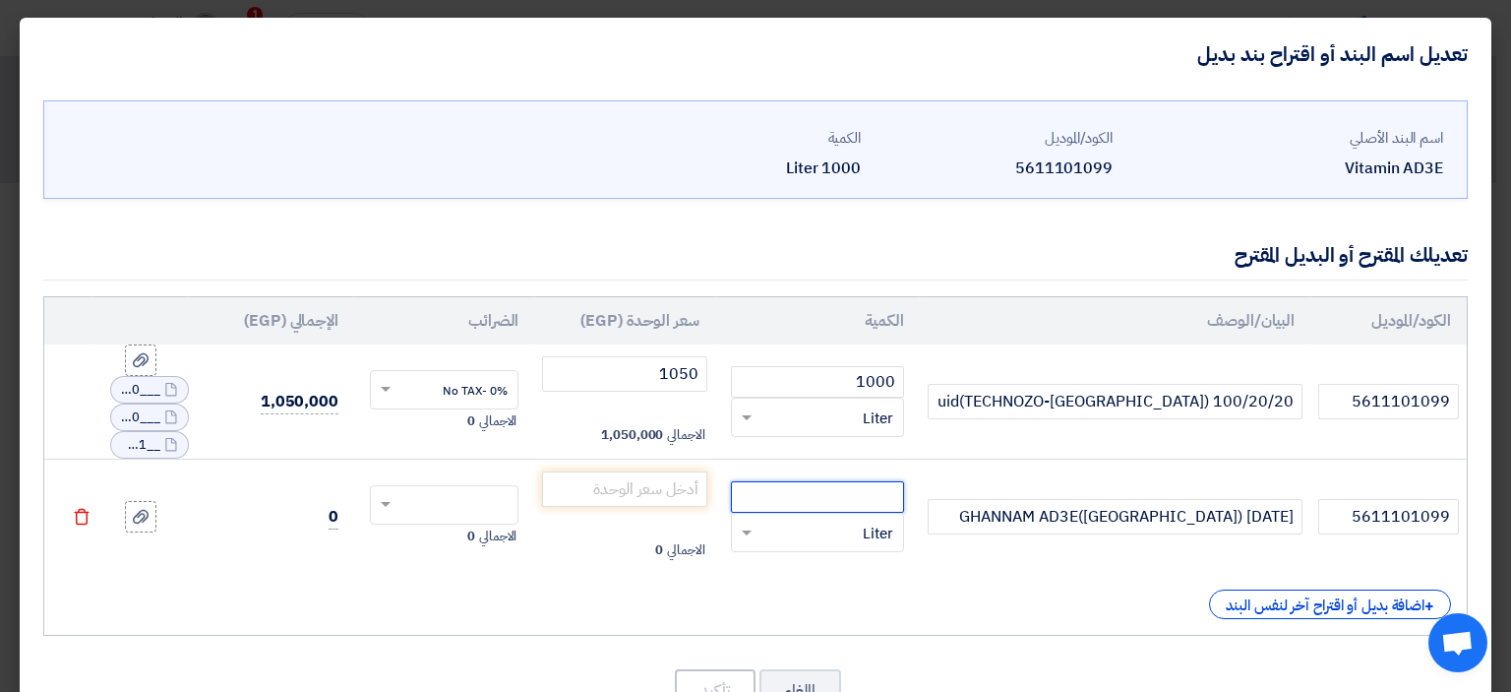
click at [778, 499] on input "number" at bounding box center [817, 496] width 173 height 31
type input "1000"
click at [667, 479] on input "number" at bounding box center [624, 488] width 164 height 35
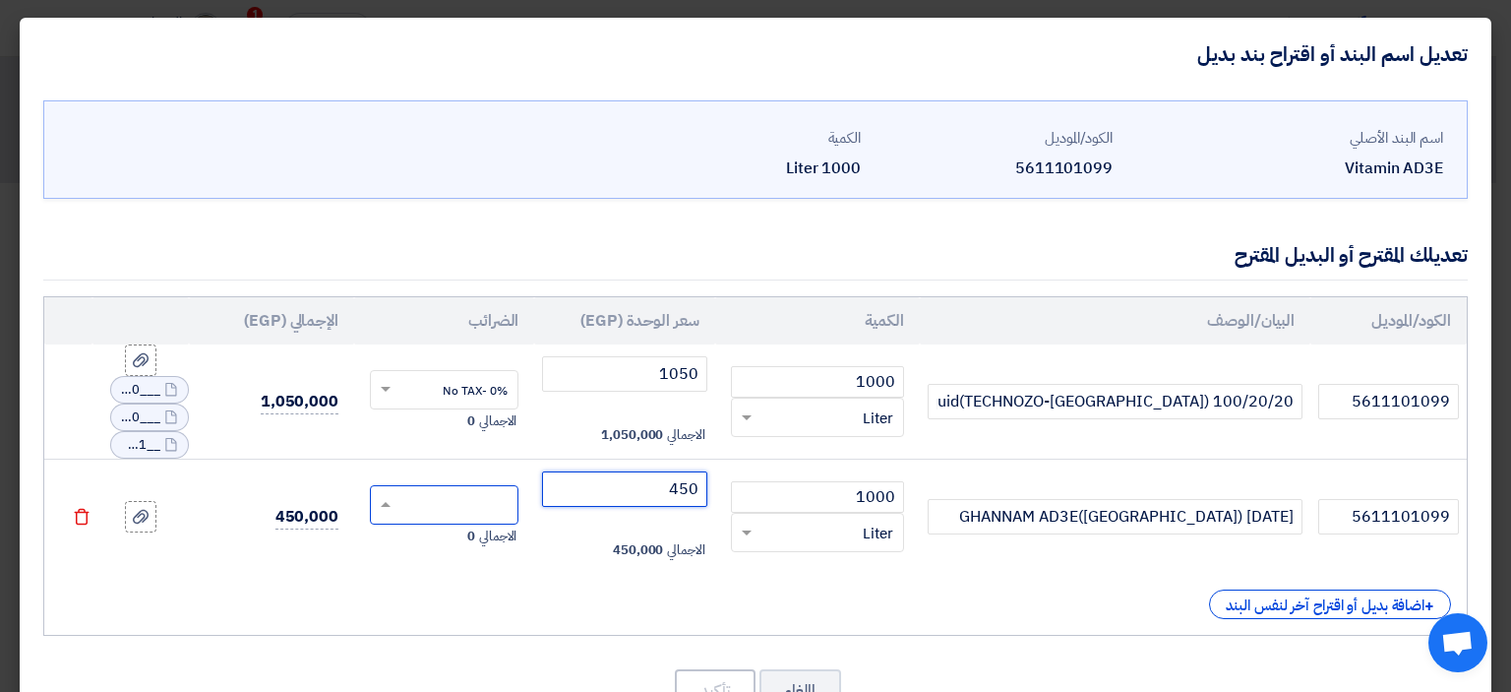
type input "450"
click at [389, 497] on span at bounding box center [383, 505] width 25 height 18
click at [455, 601] on span "0% -No TAX" at bounding box center [475, 610] width 65 height 18
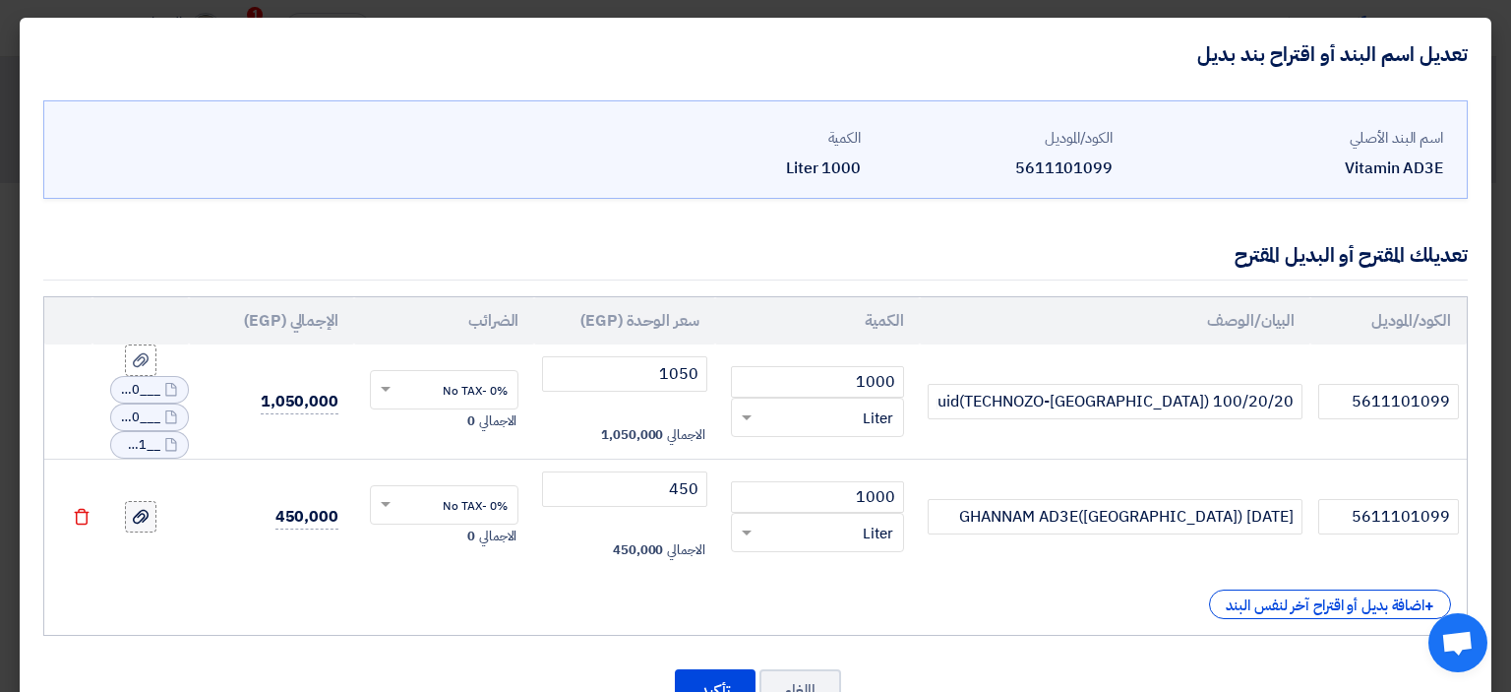
click at [149, 516] on icon at bounding box center [141, 517] width 16 height 16
click at [0, 0] on input "file" at bounding box center [0, 0] width 0 height 0
click at [149, 495] on icon at bounding box center [141, 503] width 16 height 16
click at [0, 0] on input "file" at bounding box center [0, 0] width 0 height 0
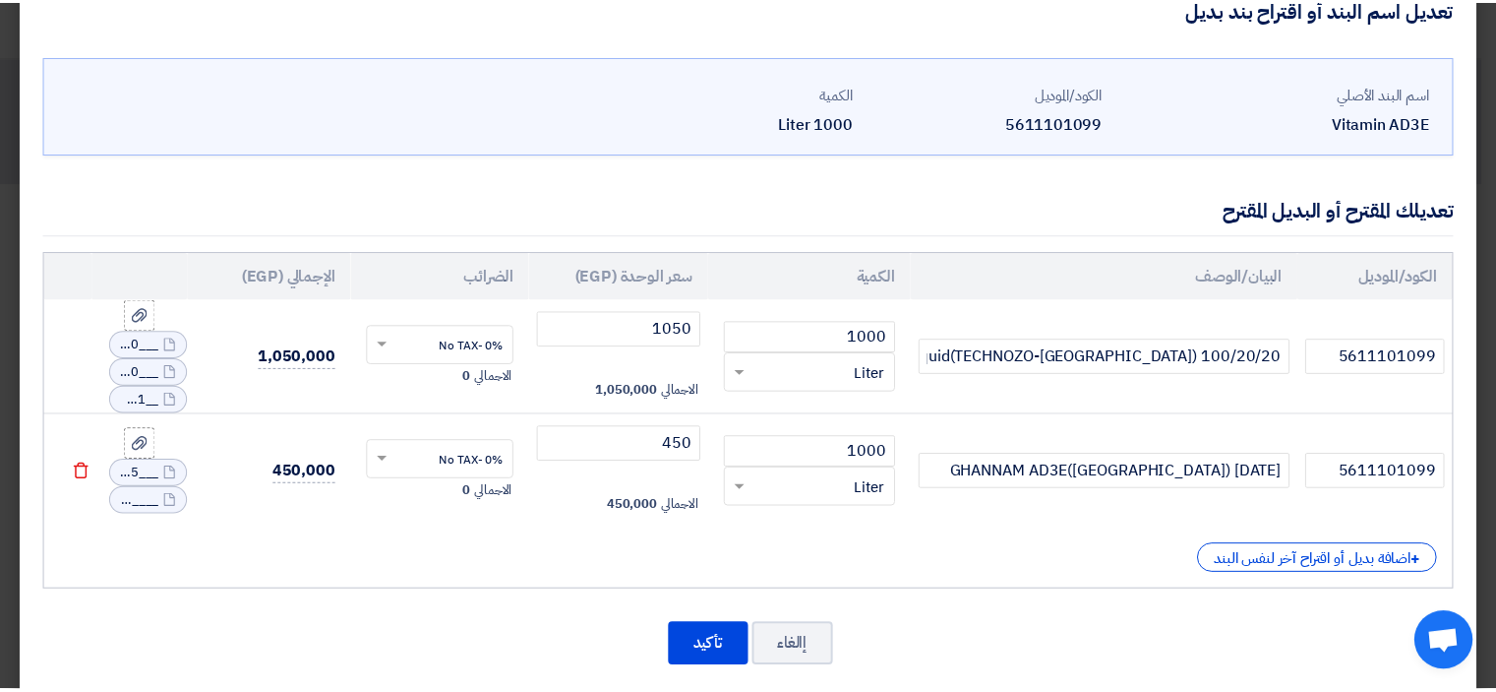
scroll to position [69, 0]
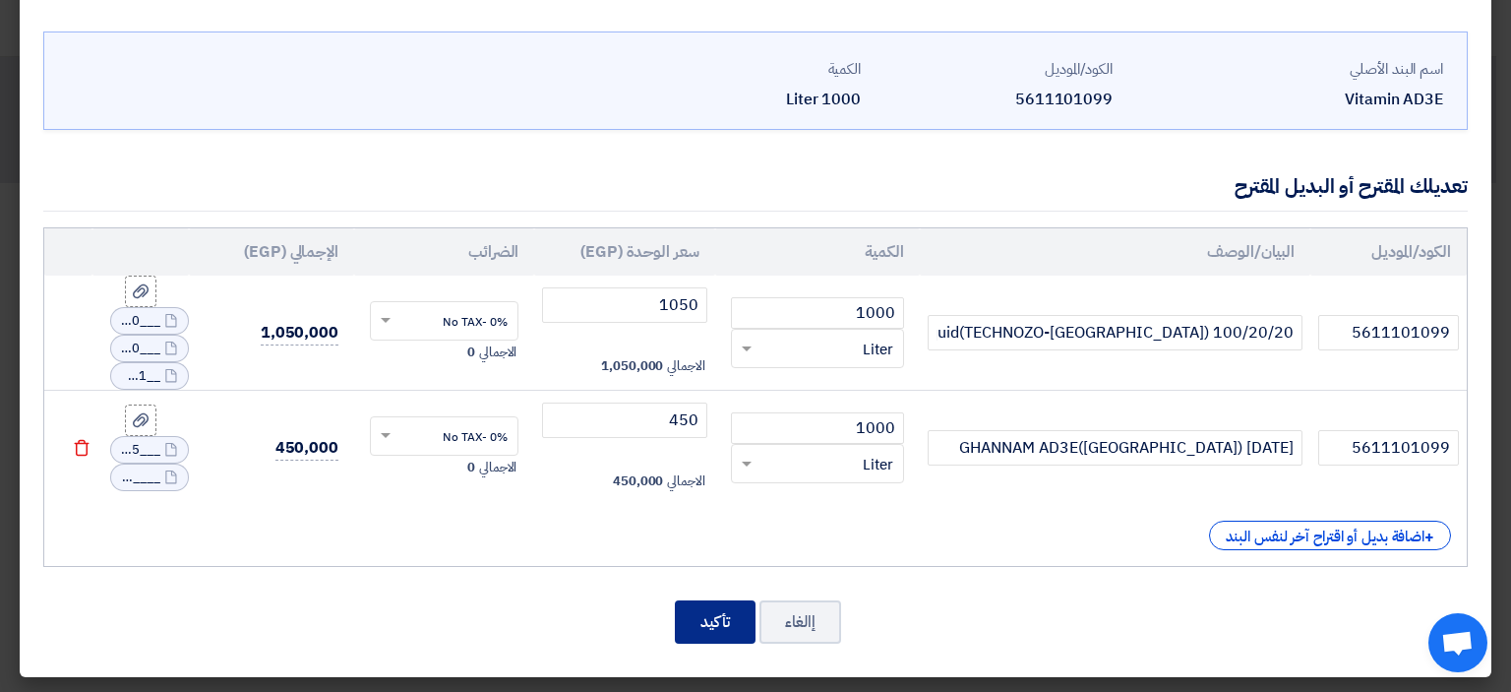
click at [720, 623] on button "تأكيد" at bounding box center [715, 621] width 81 height 43
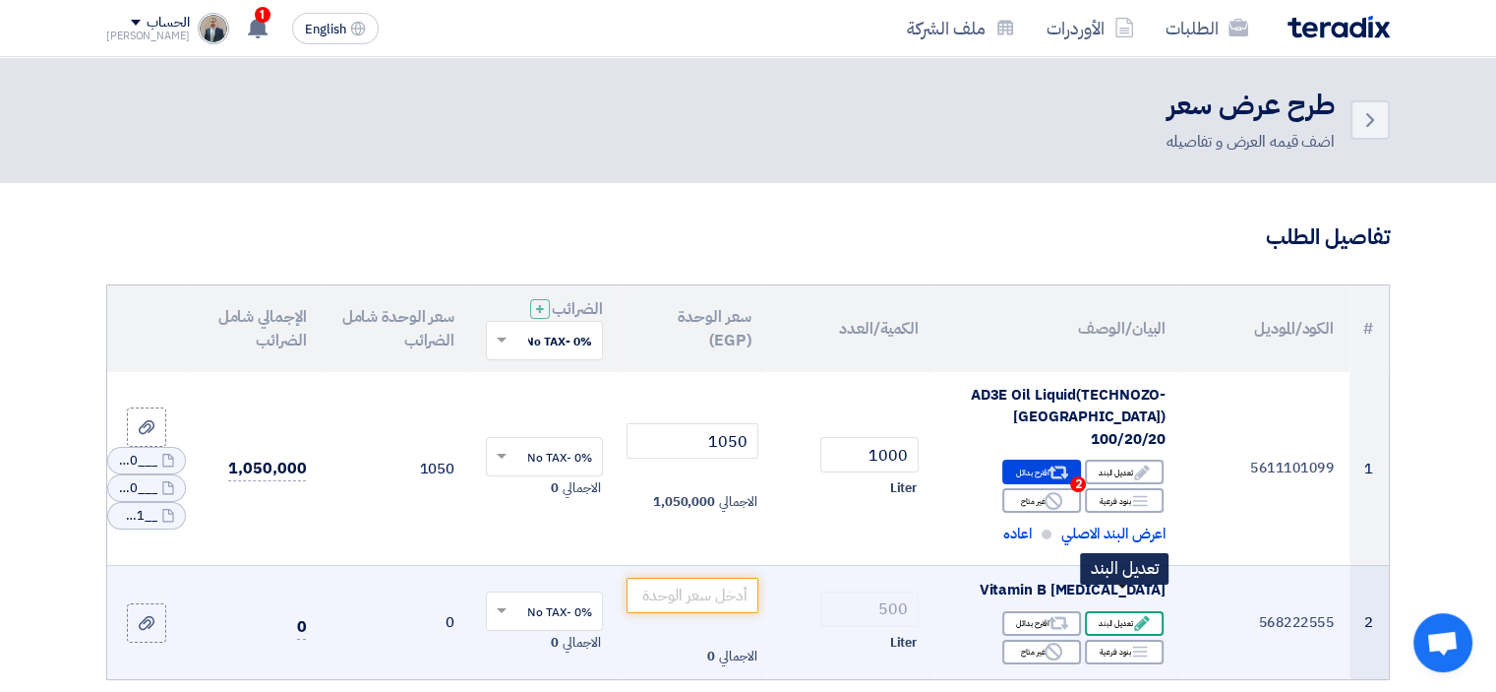
click at [1122, 611] on div "Edit تعديل البند" at bounding box center [1124, 623] width 79 height 25
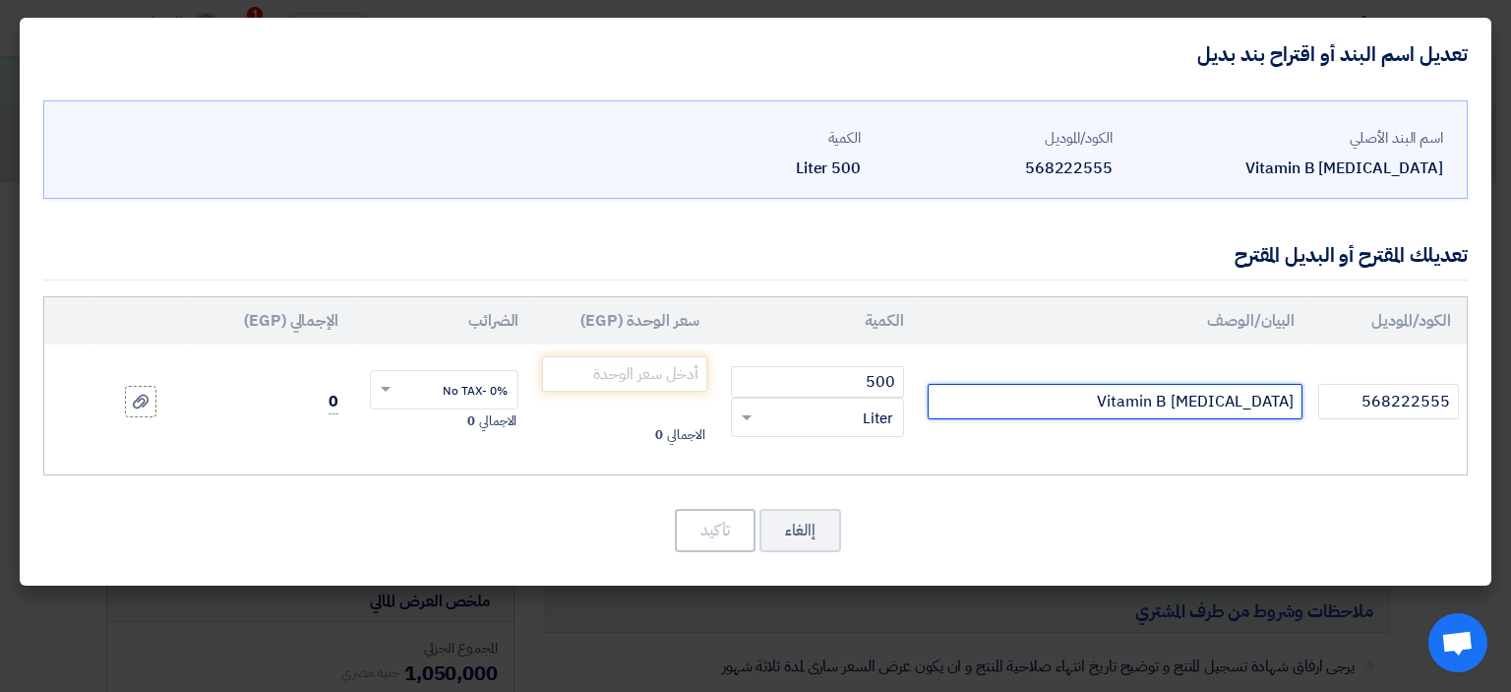
click at [1083, 397] on input "Vitamin B [MEDICAL_DATA]" at bounding box center [1115, 401] width 375 height 35
type input "ل"
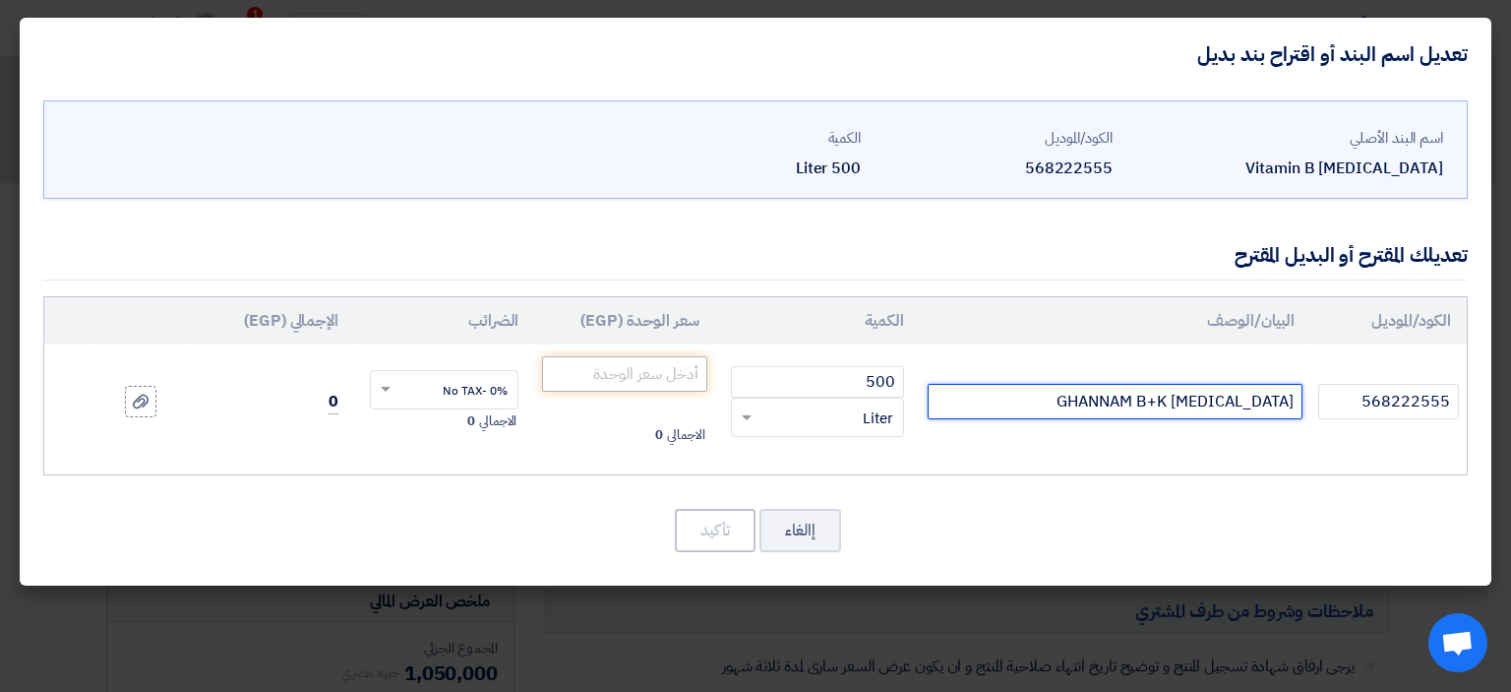
type input "GHANNAM B+K [MEDICAL_DATA]"
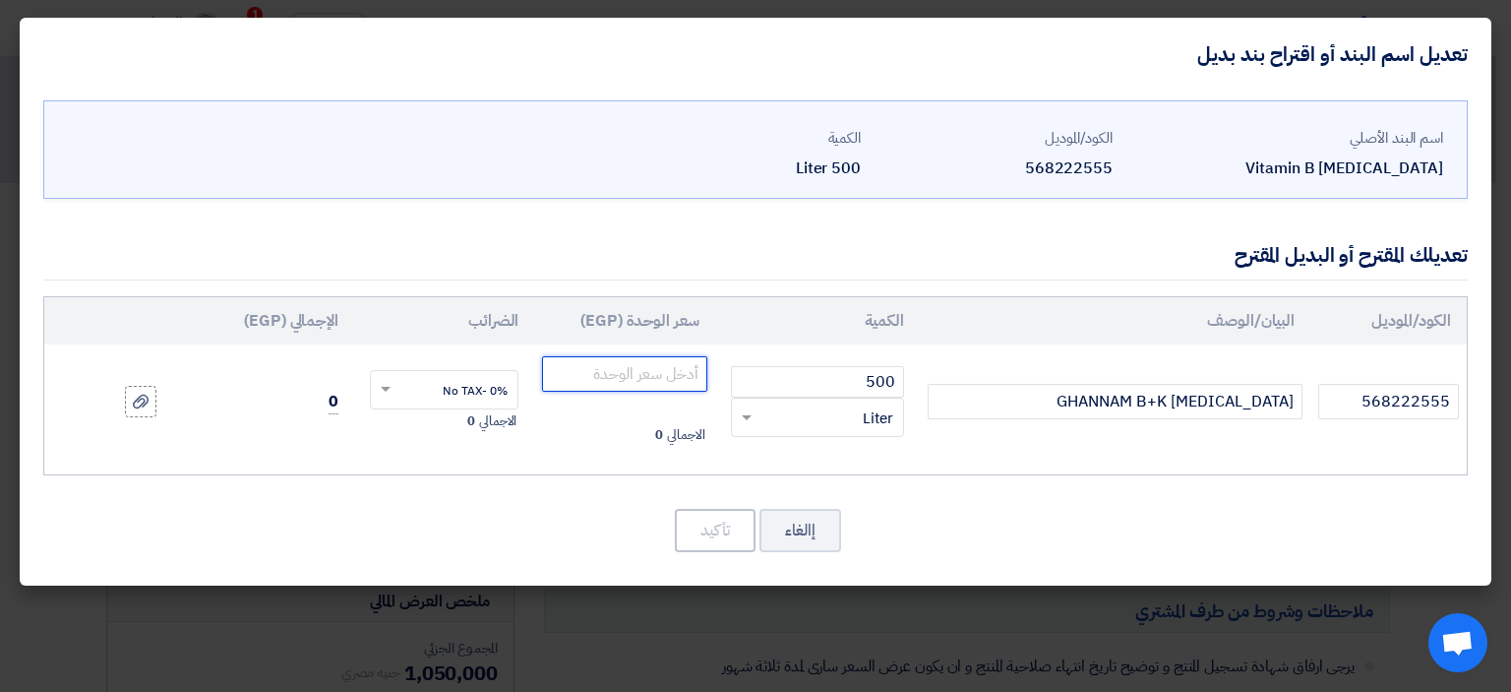
click at [609, 369] on input "number" at bounding box center [624, 373] width 164 height 35
type input "250"
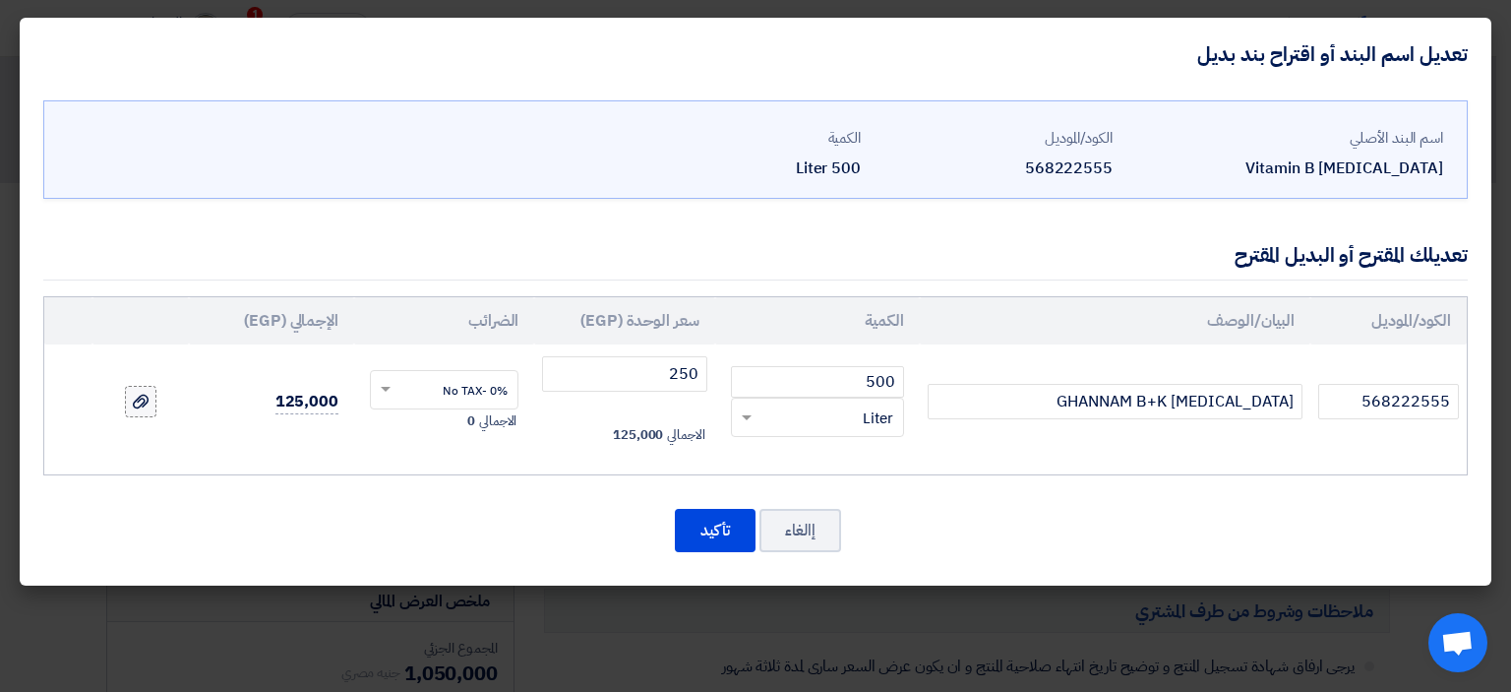
click at [142, 399] on icon at bounding box center [141, 402] width 16 height 16
click at [0, 0] on input "file" at bounding box center [0, 0] width 0 height 0
click at [138, 388] on use at bounding box center [141, 388] width 16 height 14
click at [0, 0] on input "file" at bounding box center [0, 0] width 0 height 0
click at [712, 525] on button "تأكيد" at bounding box center [715, 530] width 81 height 43
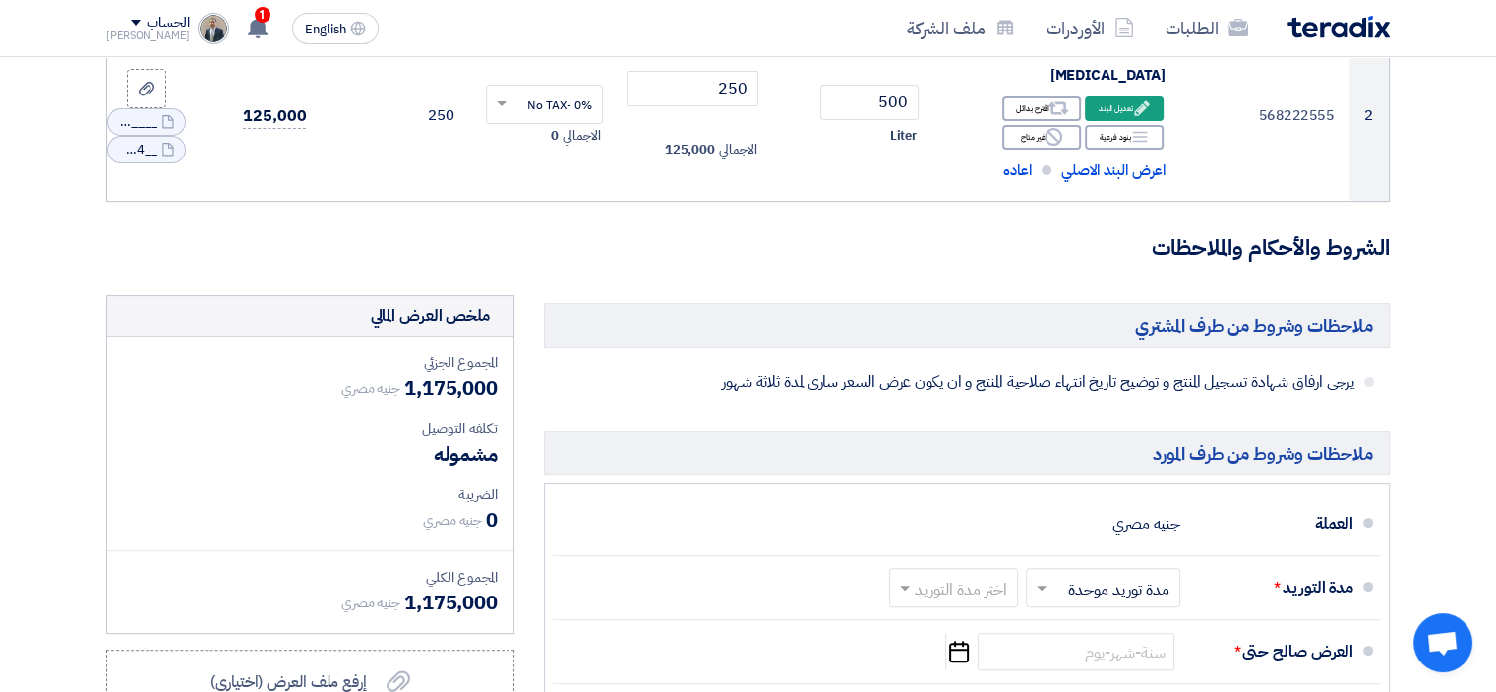
scroll to position [590, 0]
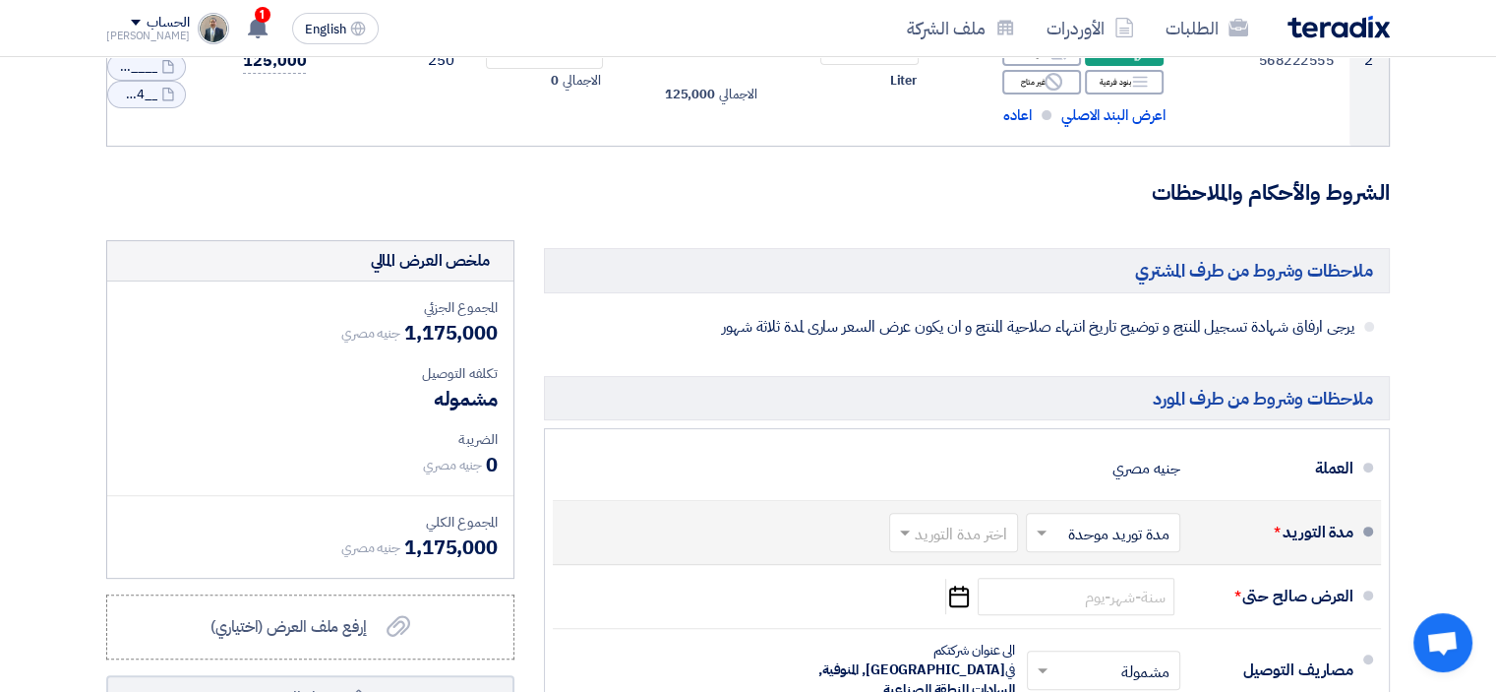
click at [932, 520] on input "text" at bounding box center [949, 534] width 119 height 29
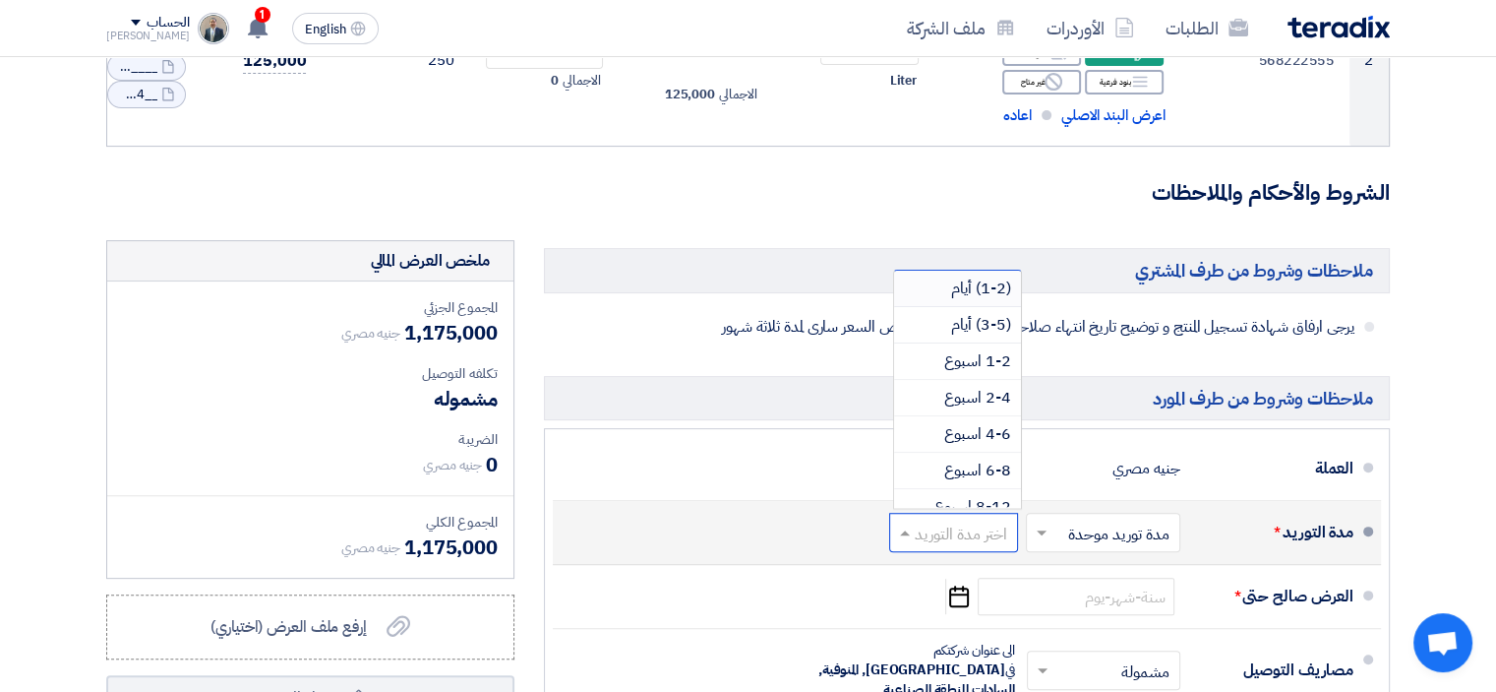
click at [977, 276] on span "(1-2) أيام" at bounding box center [981, 288] width 60 height 24
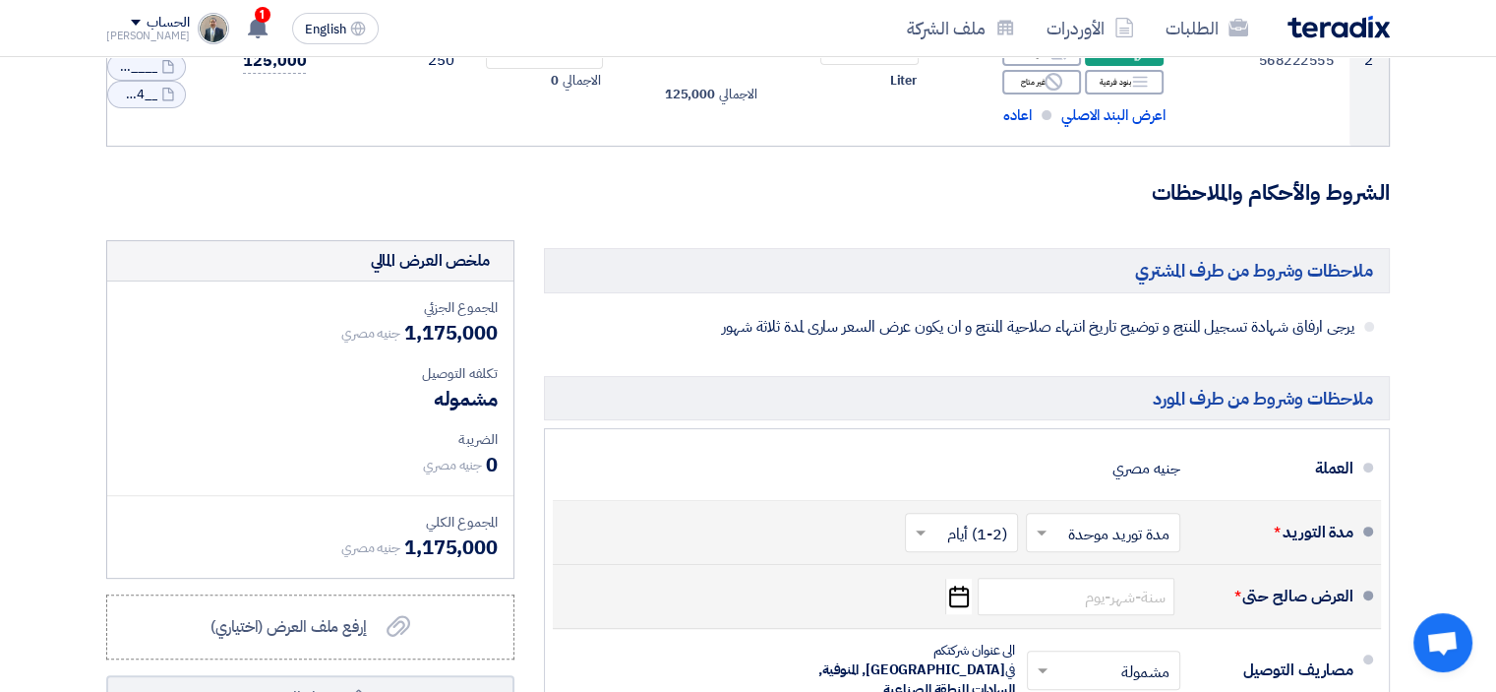
click at [947, 578] on icon "Pick a date" at bounding box center [958, 595] width 27 height 35
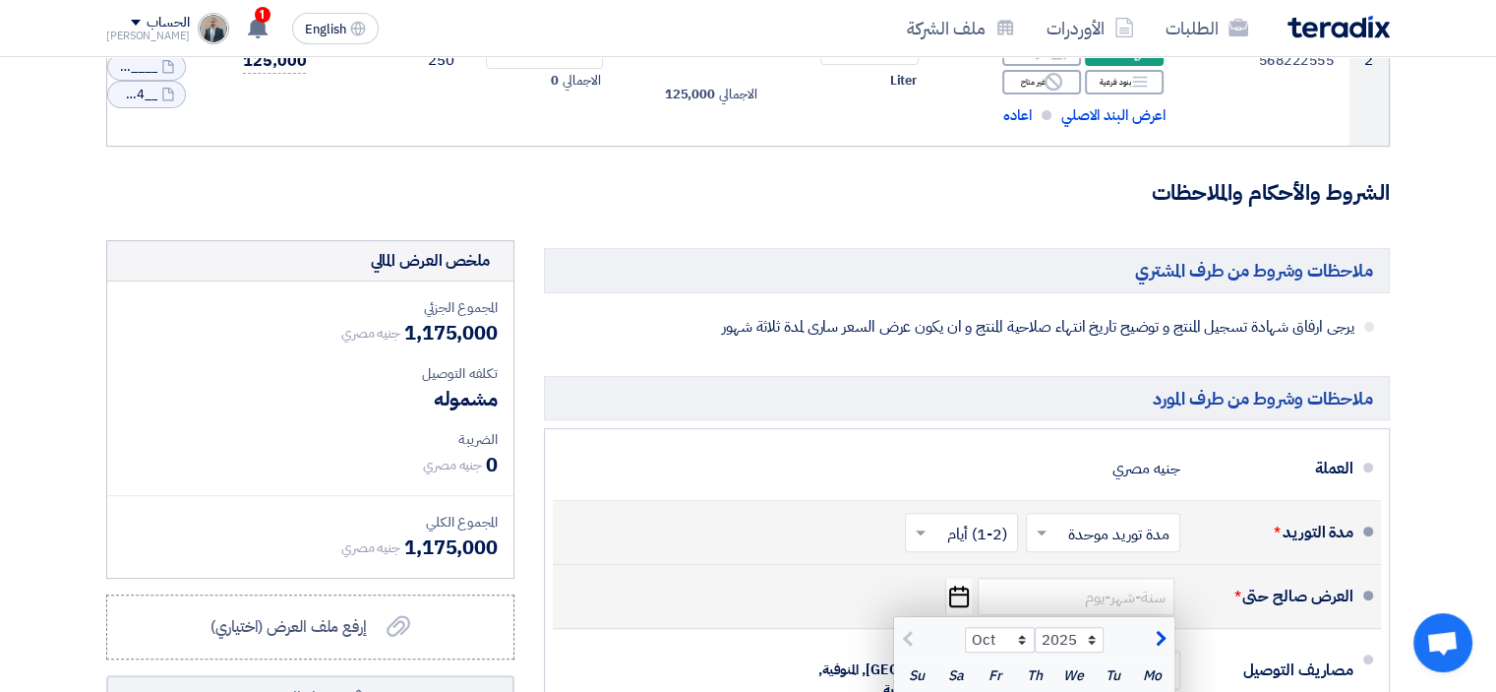
click at [1159, 628] on span "button" at bounding box center [1158, 639] width 11 height 22
select select "1"
select select "2026"
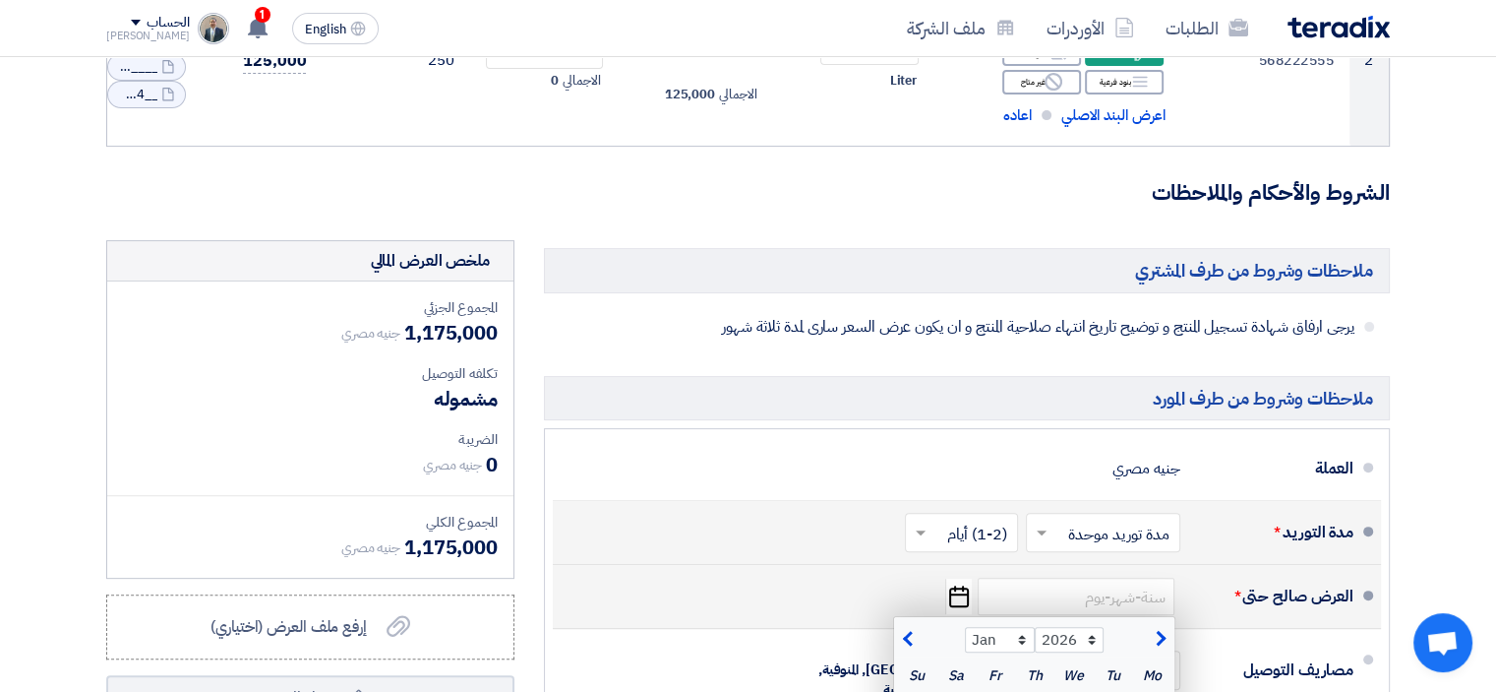
click at [905, 628] on span "button" at bounding box center [910, 639] width 11 height 22
select select "12"
select select "2025"
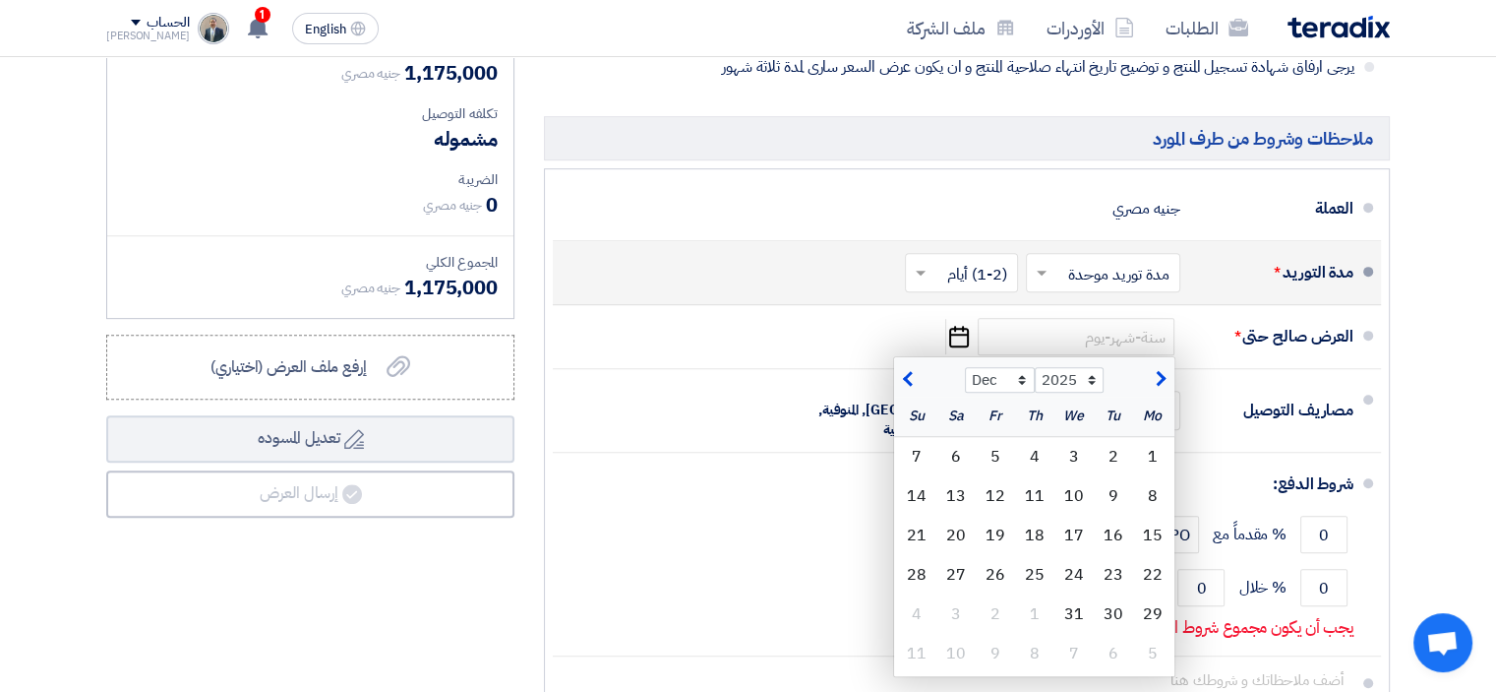
scroll to position [885, 0]
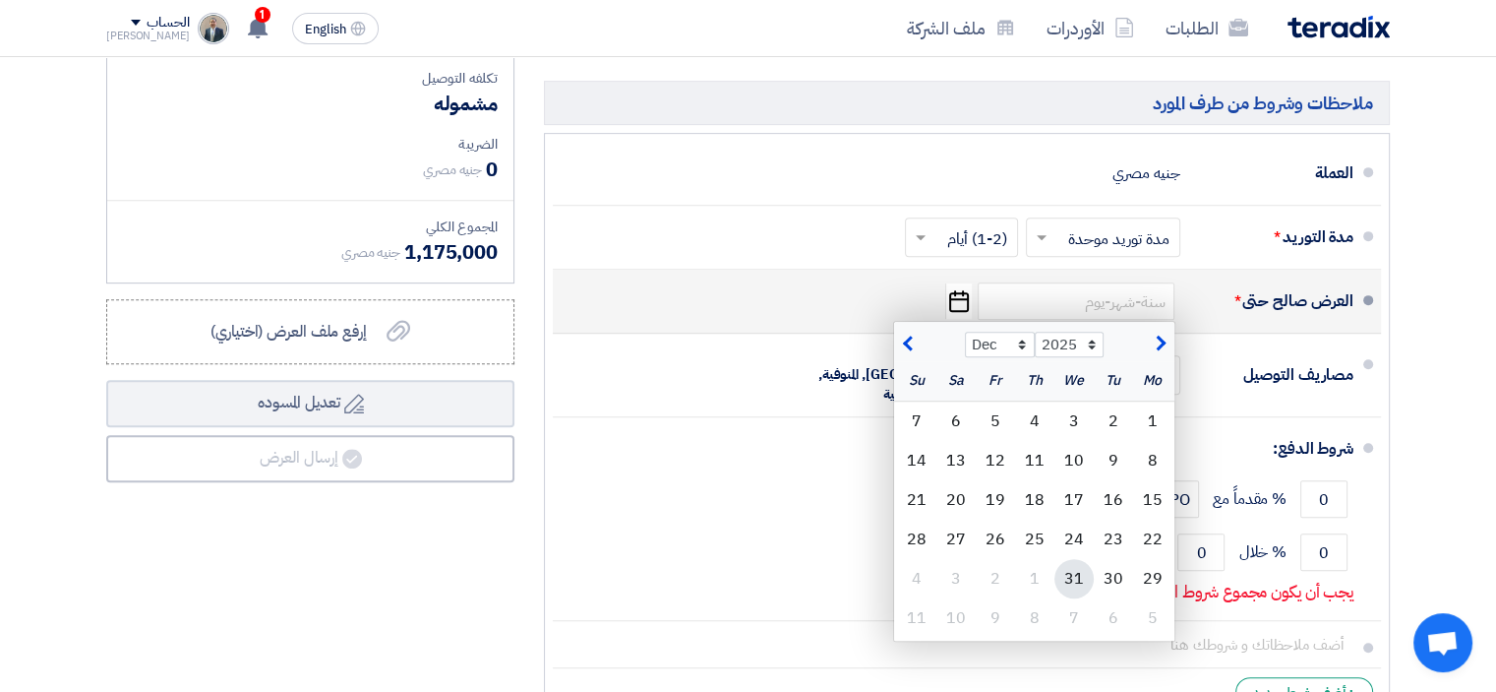
click at [1082, 559] on div "31" at bounding box center [1074, 578] width 39 height 39
type input "[DATE]"
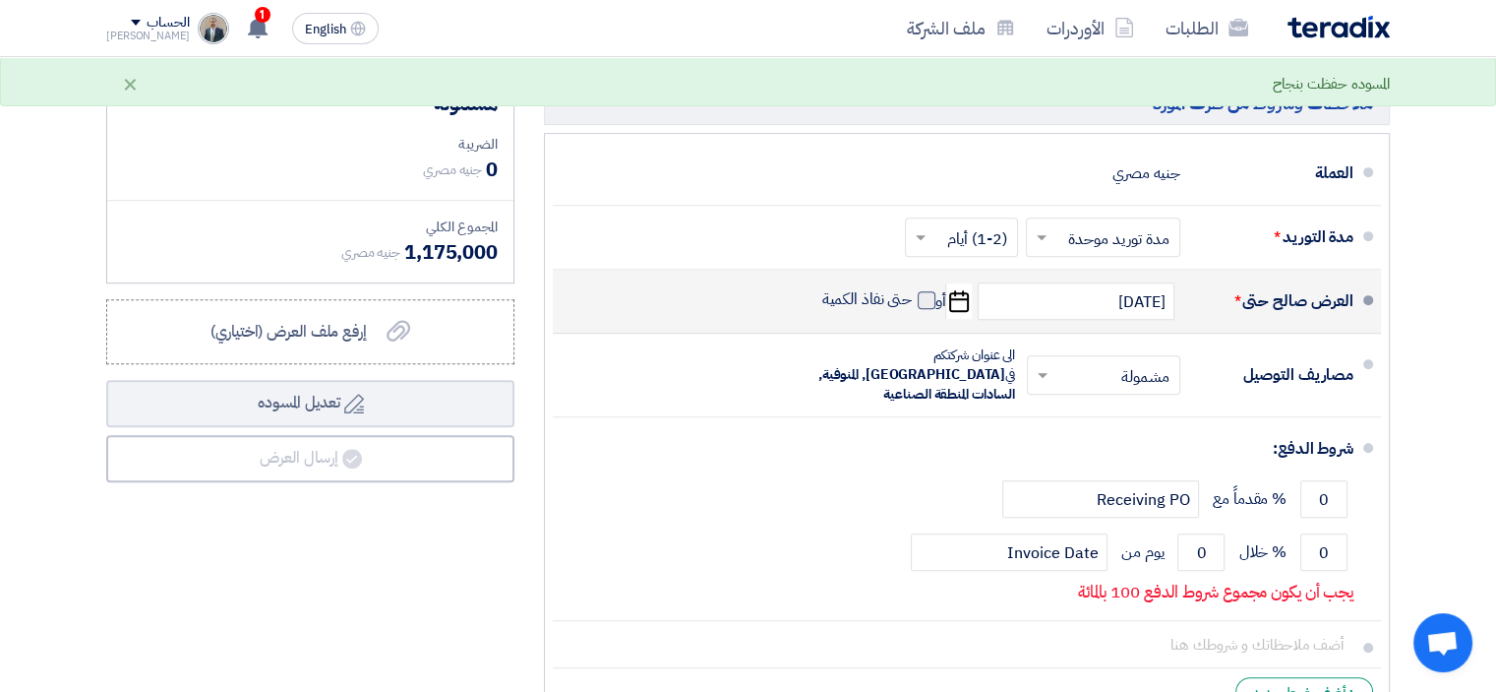
click at [923, 291] on span at bounding box center [927, 300] width 18 height 18
click at [913, 289] on input "حتى نفاذ الكمية" at bounding box center [866, 307] width 94 height 37
checkbox input "true"
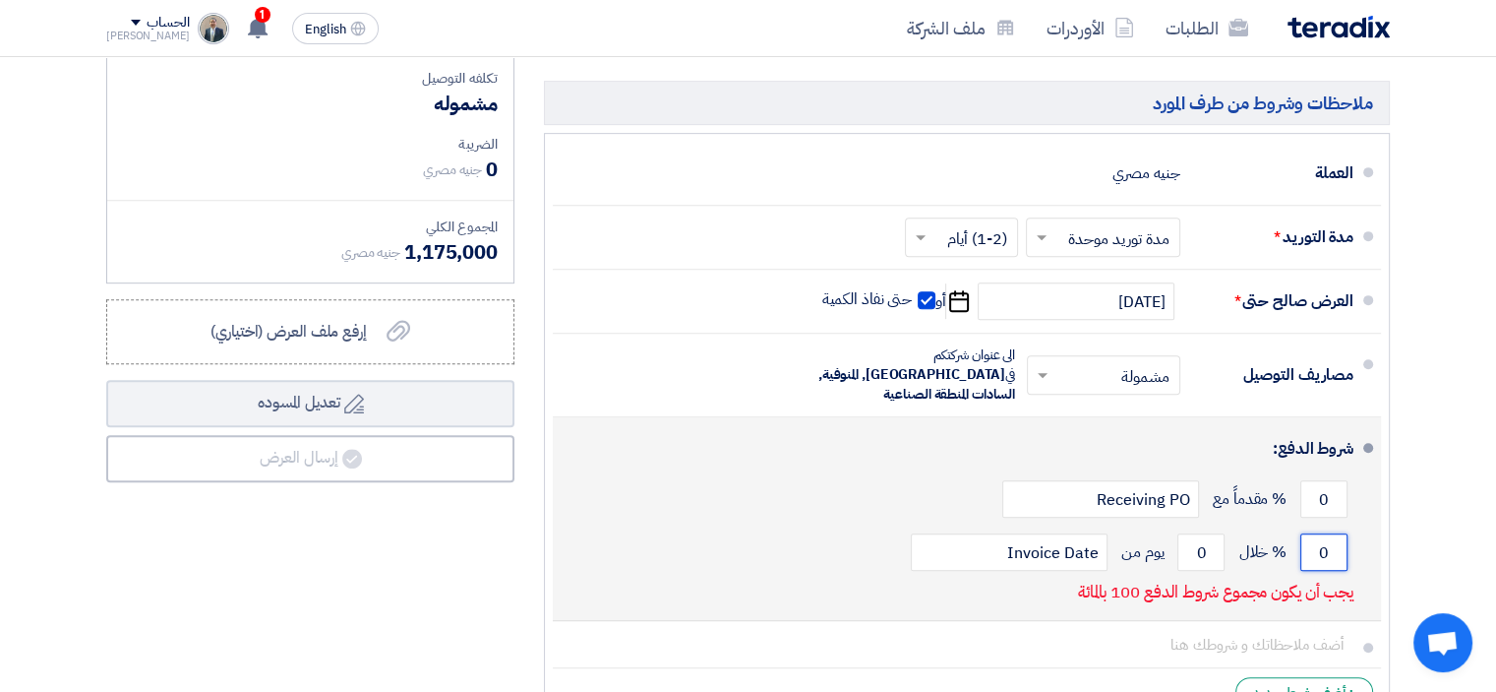
click at [1319, 533] on input "0" at bounding box center [1324, 551] width 47 height 37
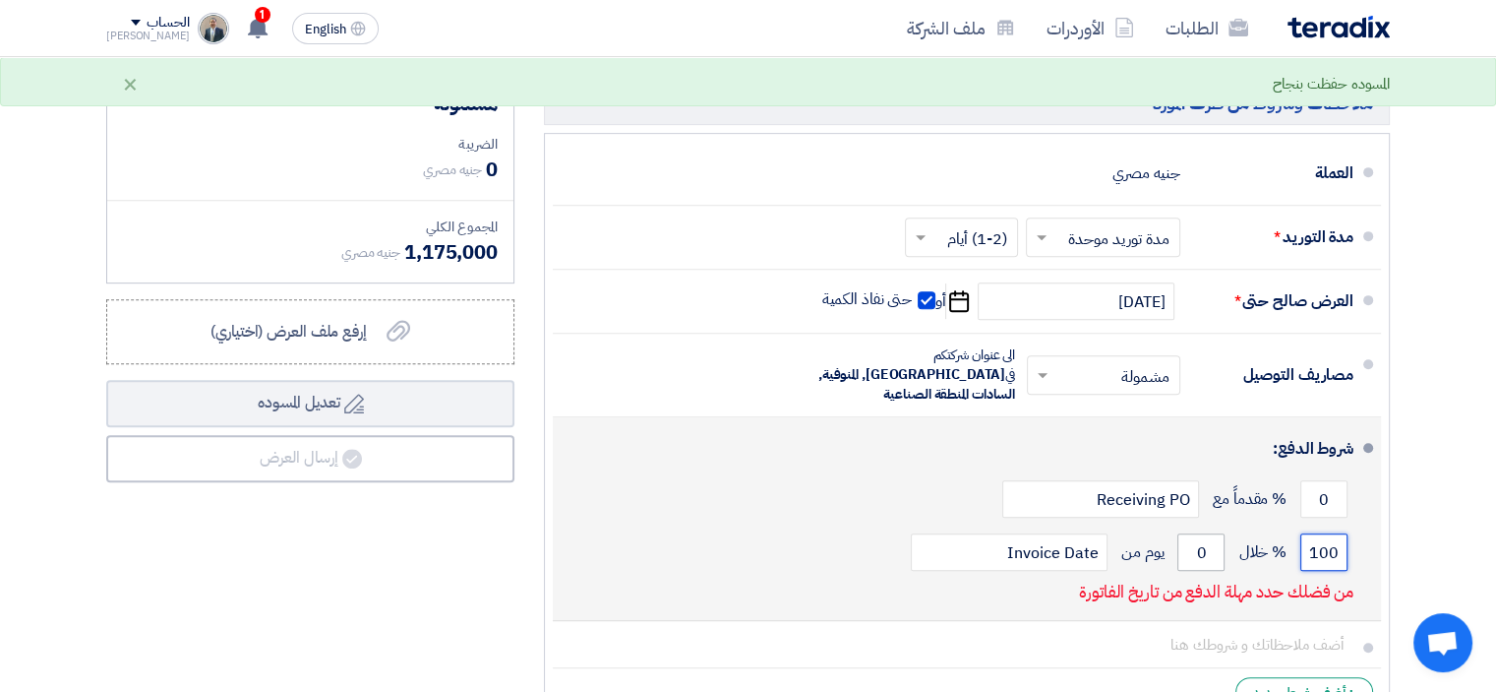
type input "100"
click at [1210, 533] on input "0" at bounding box center [1201, 551] width 47 height 37
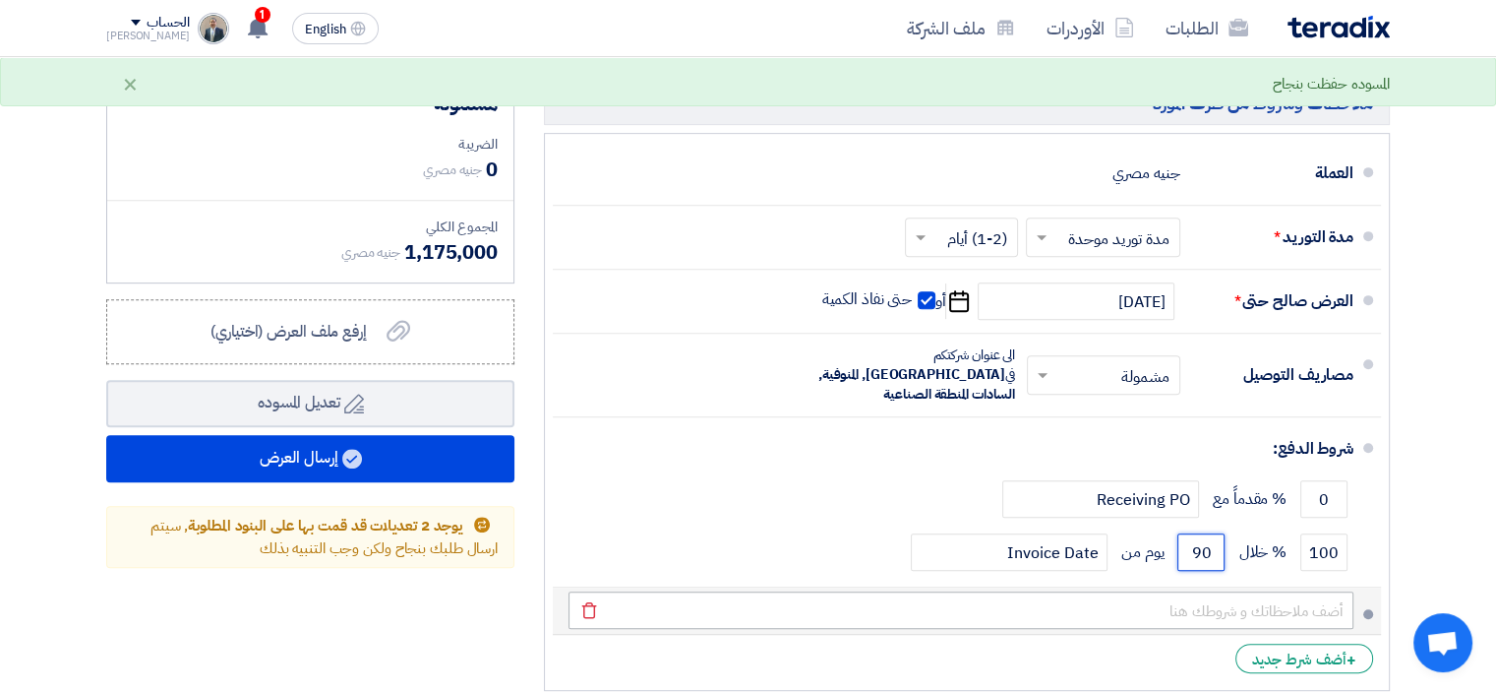
type input "90"
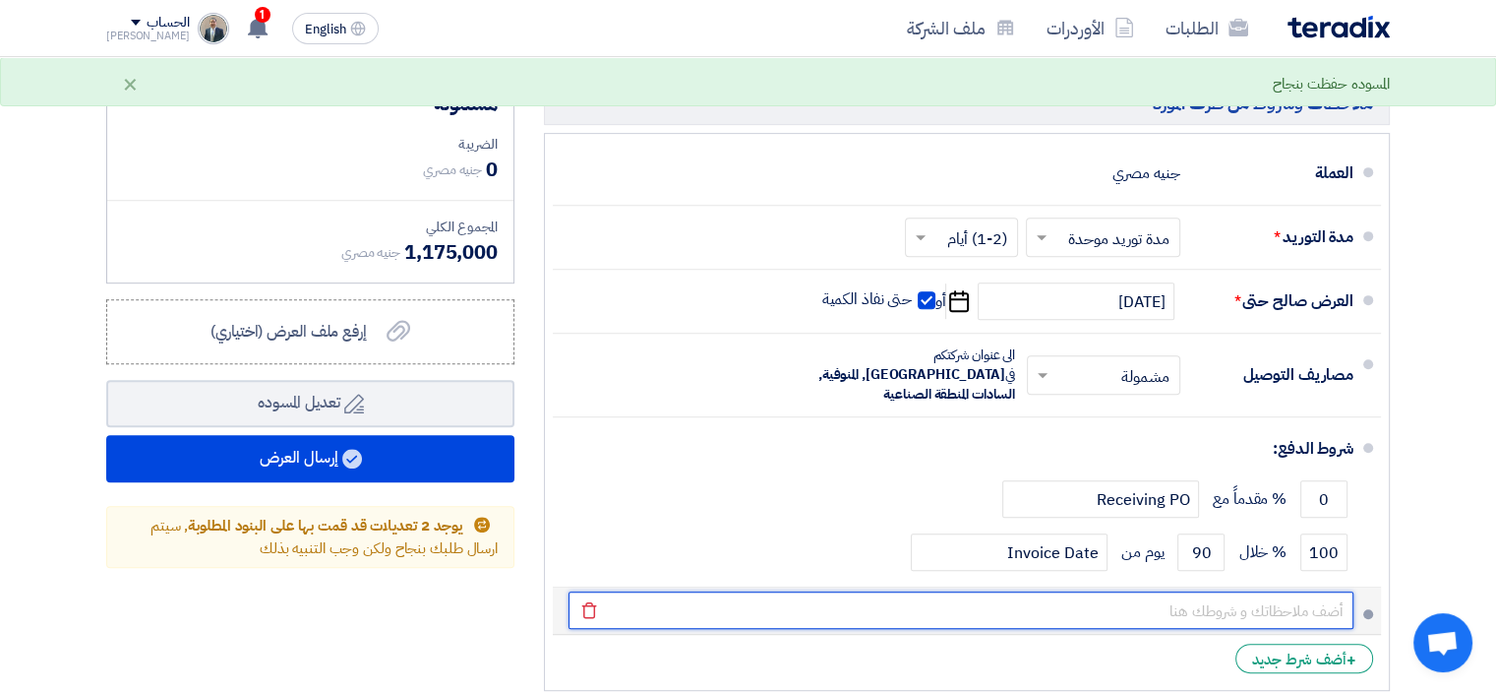
click at [1059, 591] on input "text" at bounding box center [961, 609] width 785 height 37
type input "H"
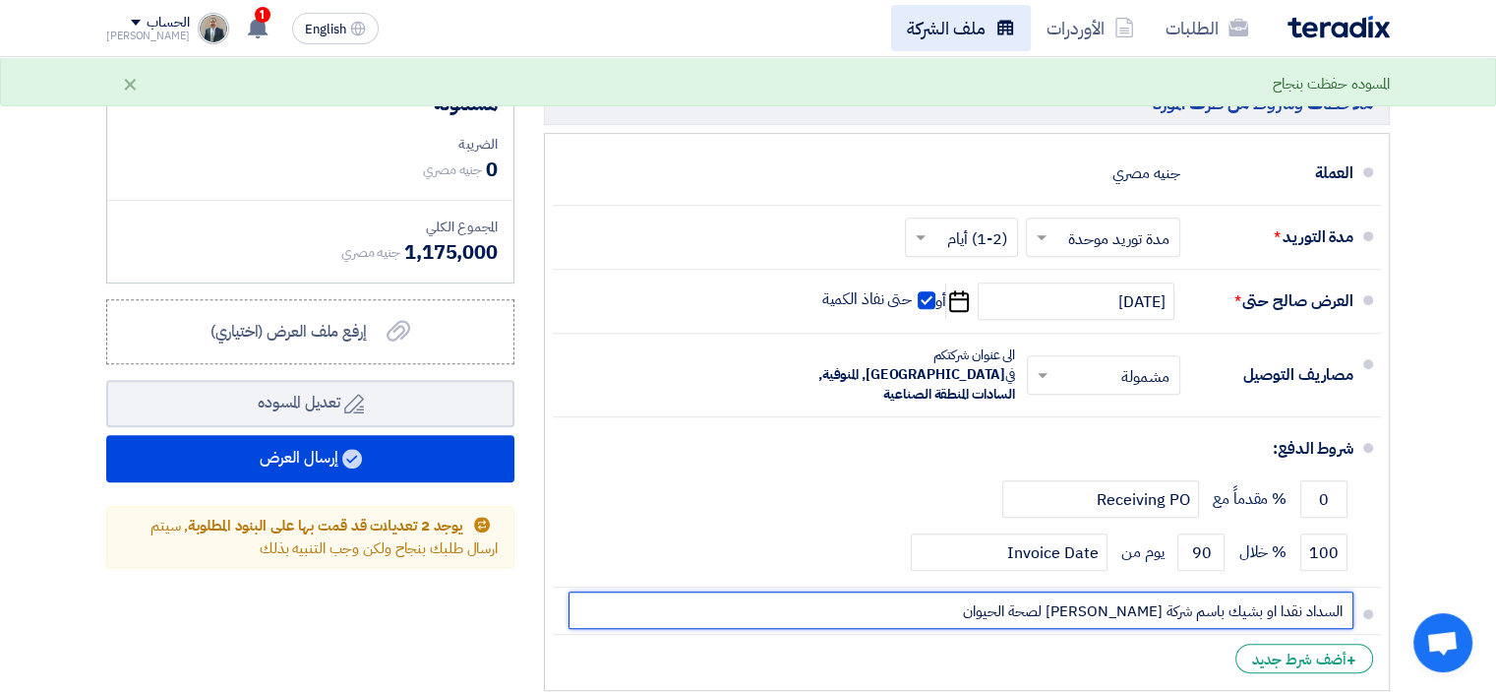
type input "السداد نقدا او بشيك باسم شركة [PERSON_NAME] لصحة الحيوان"
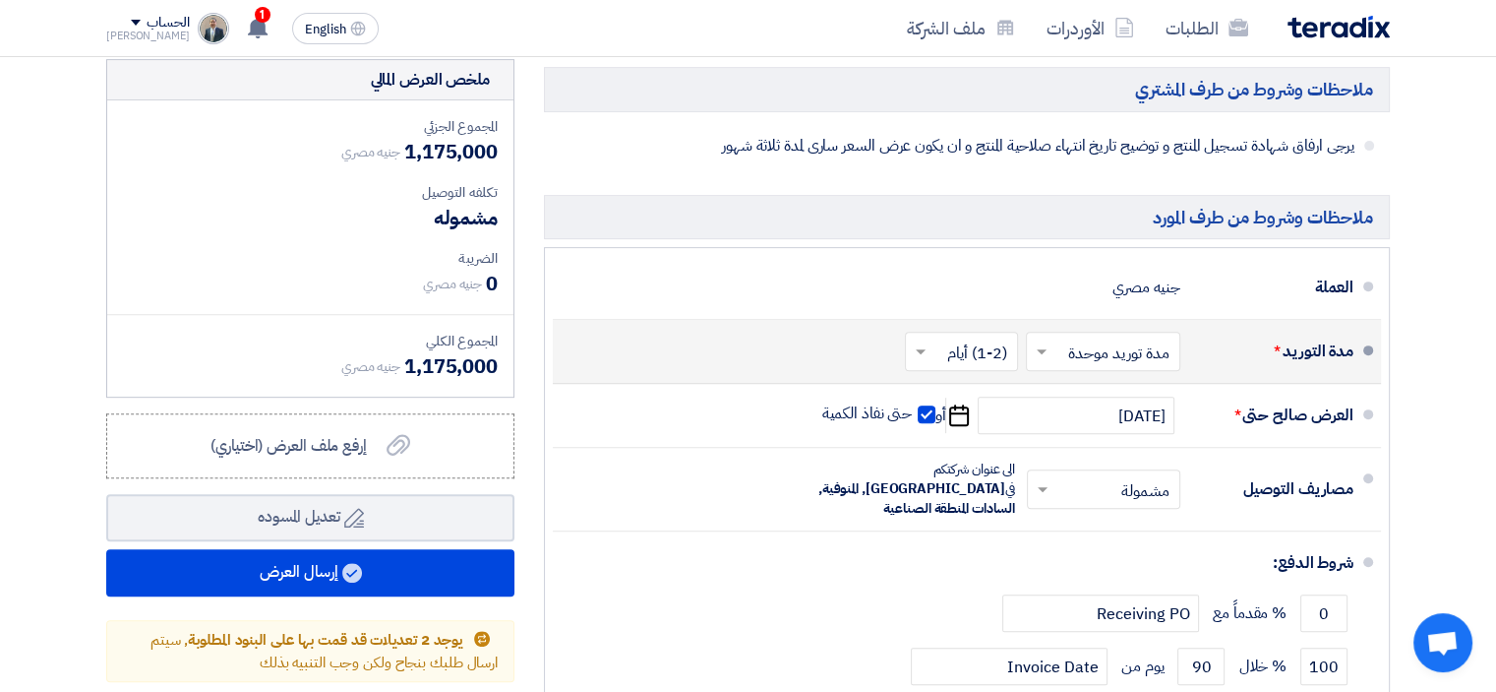
scroll to position [787, 0]
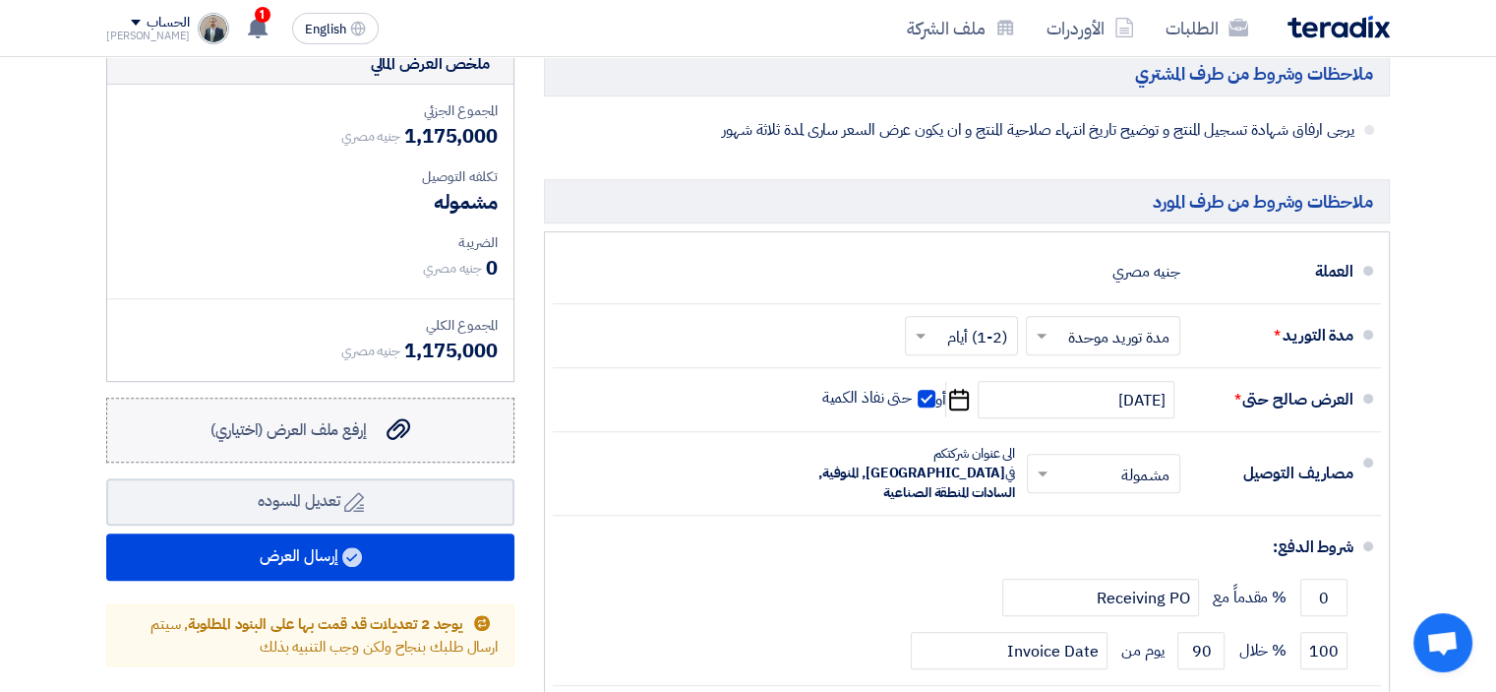
click at [350, 418] on span "إرفع ملف العرض (اختياري)" at bounding box center [289, 430] width 156 height 24
click at [0, 0] on input "إرفع ملف العرض (اختياري) إرفع ملف العرض (اختياري)" at bounding box center [0, 0] width 0 height 0
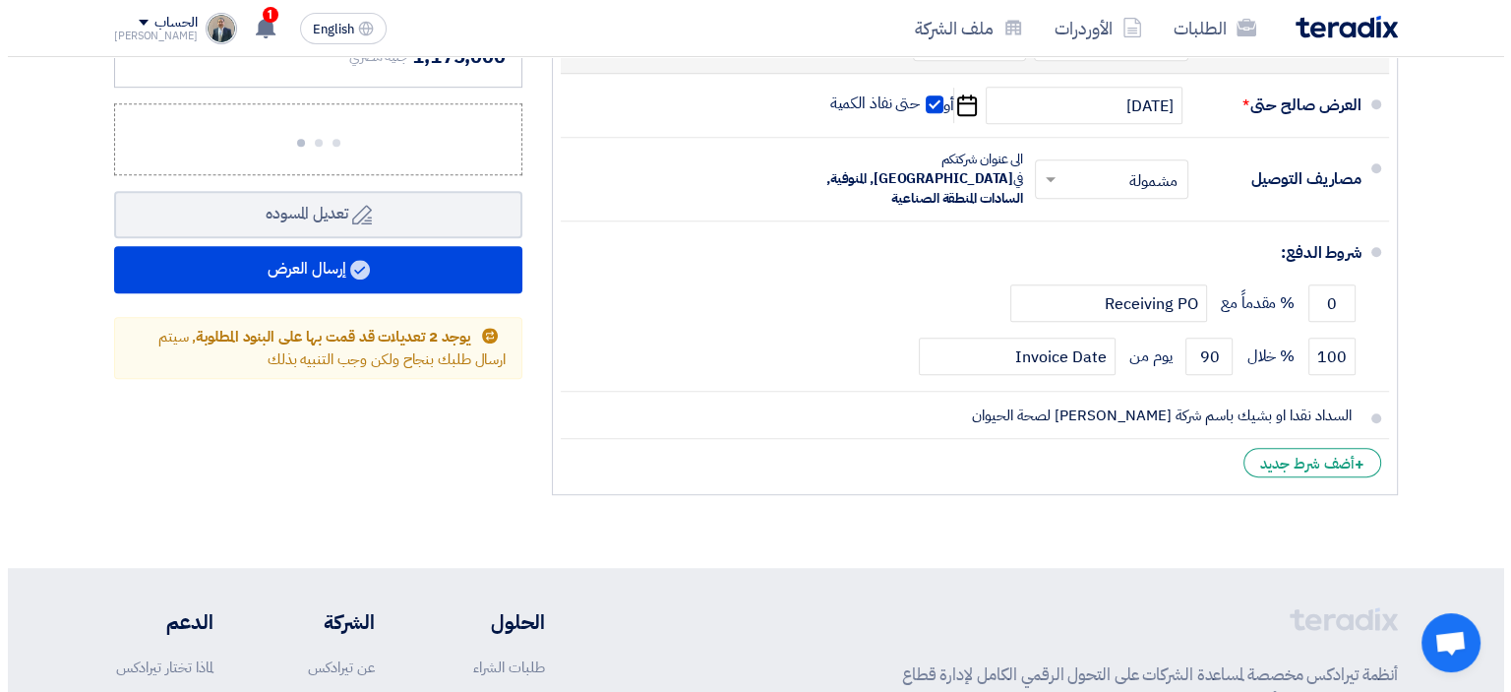
scroll to position [1082, 0]
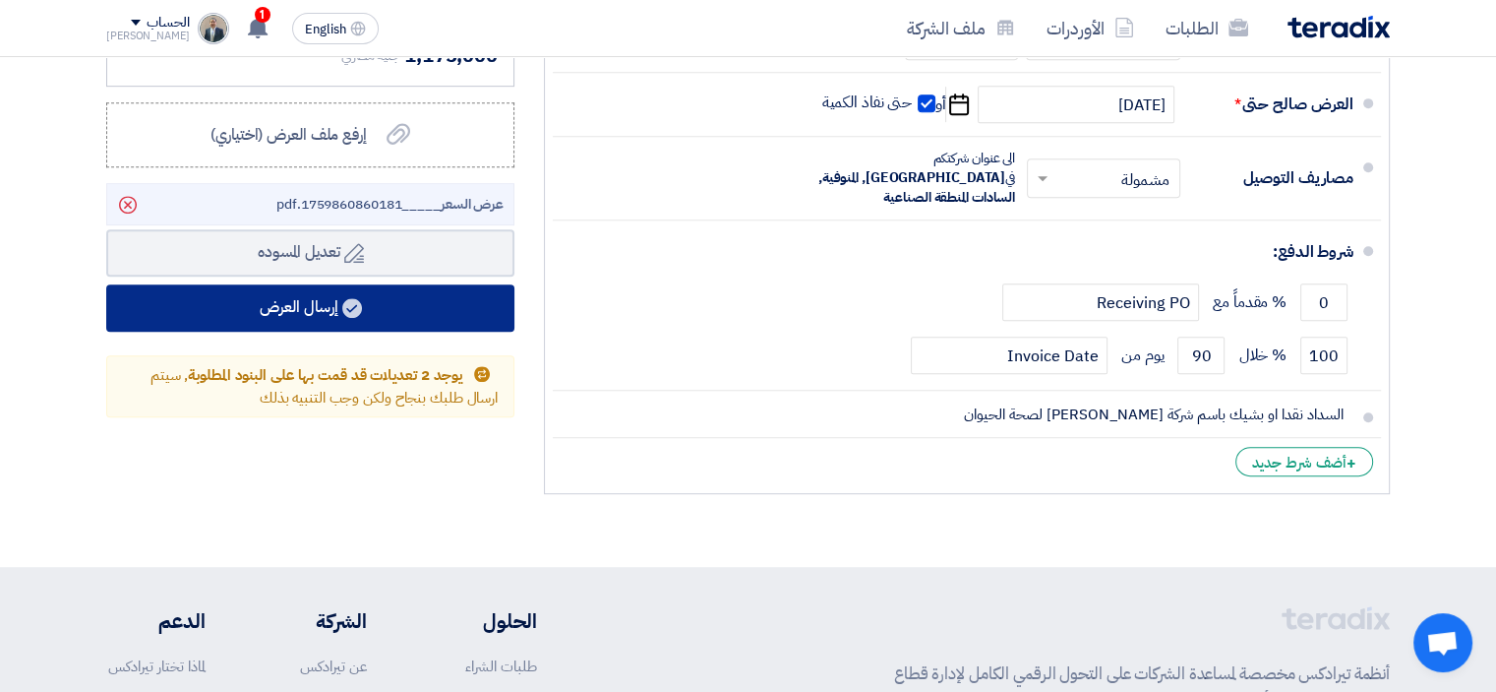
click at [301, 284] on button "إرسال العرض" at bounding box center [310, 307] width 408 height 47
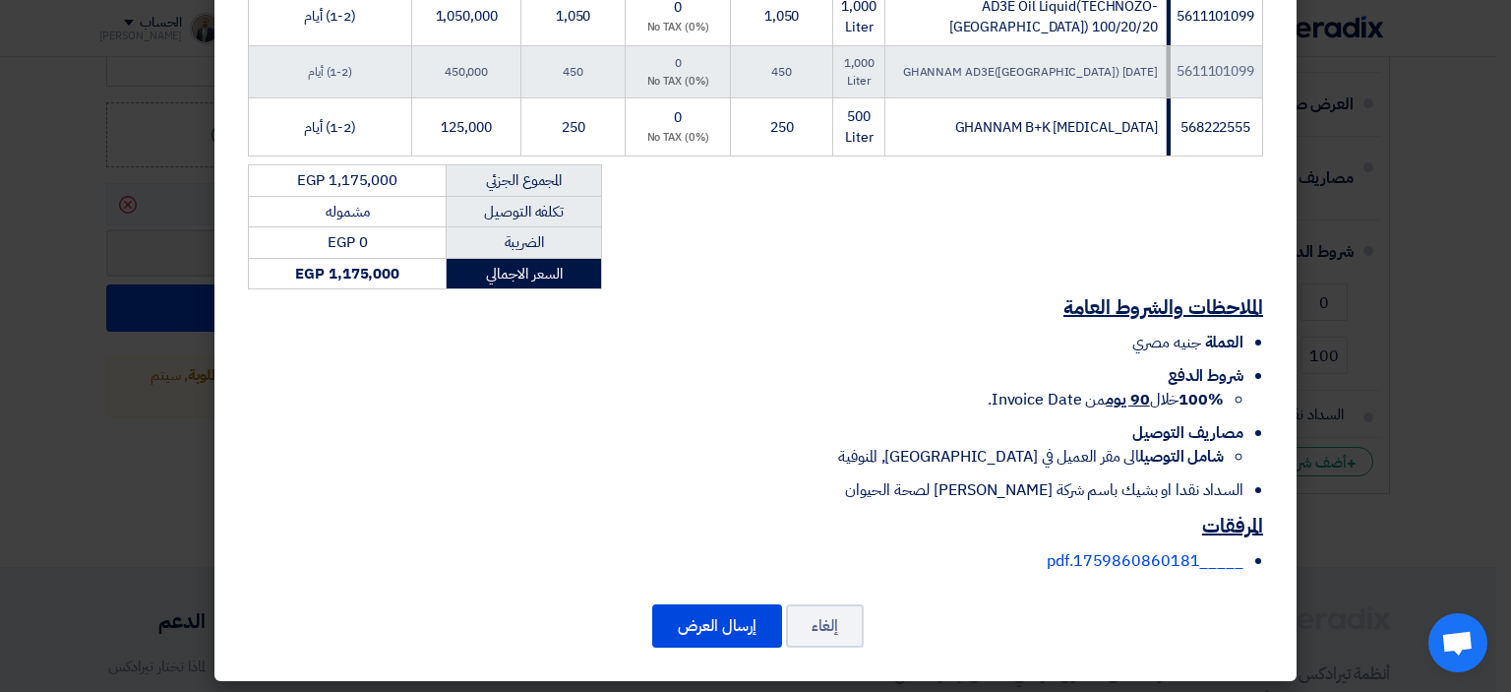
scroll to position [432, 0]
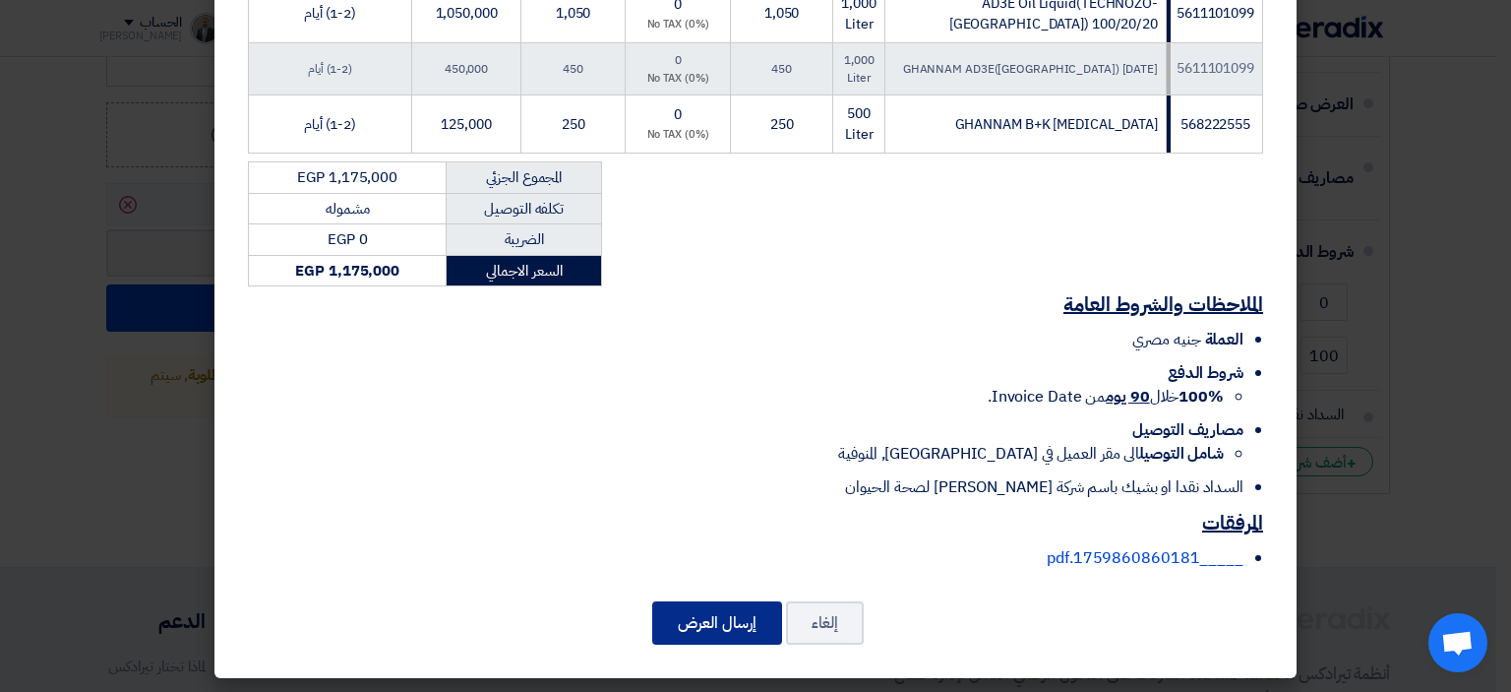
click at [730, 617] on button "إرسال العرض" at bounding box center [717, 622] width 130 height 43
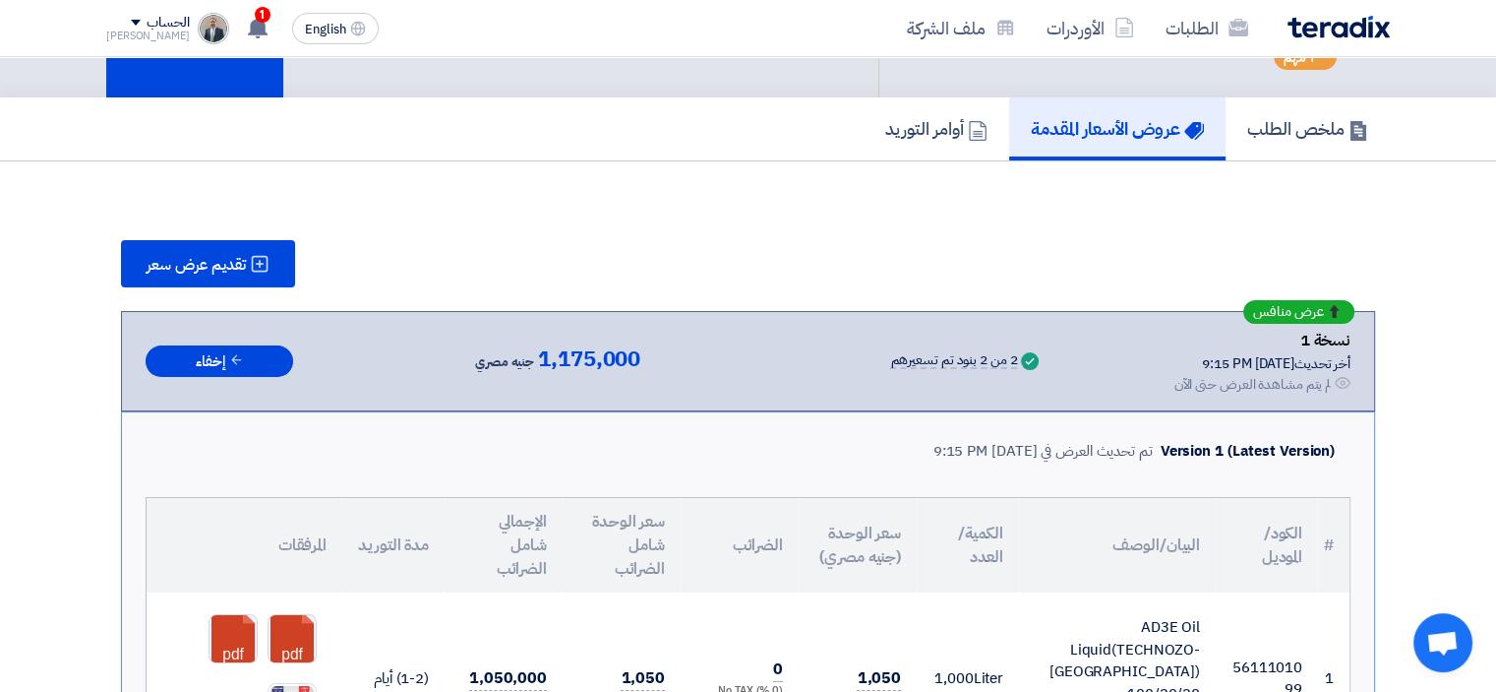
scroll to position [123, 0]
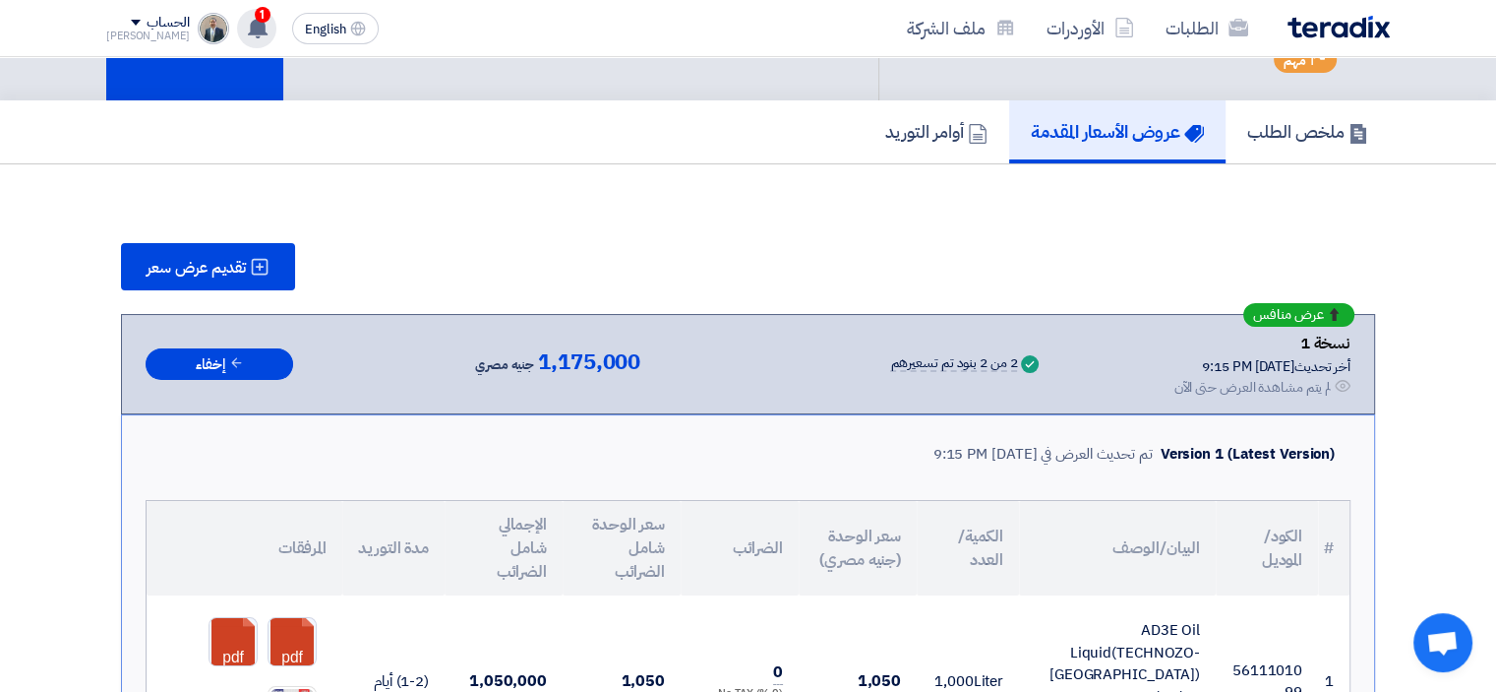
click at [248, 29] on use at bounding box center [258, 28] width 20 height 22
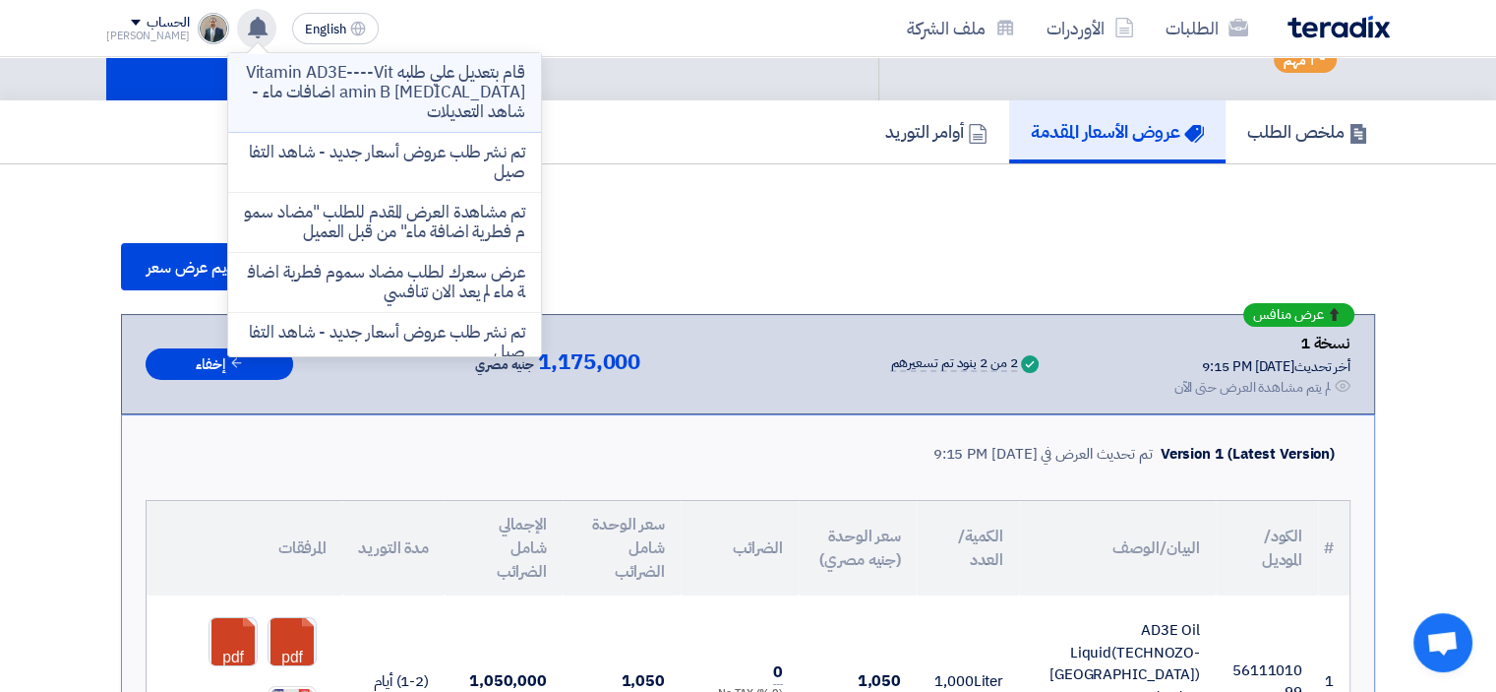
click at [374, 97] on p "قام بتعديل علي طلبه Vitamin AD3E----Vitamin B [MEDICAL_DATA] اضافات ماء - شاهد …" at bounding box center [384, 92] width 281 height 59
click at [374, 100] on div "ملخص الطلب عروض الأسعار المقدمة أوامر التوريد" at bounding box center [748, 131] width 1284 height 63
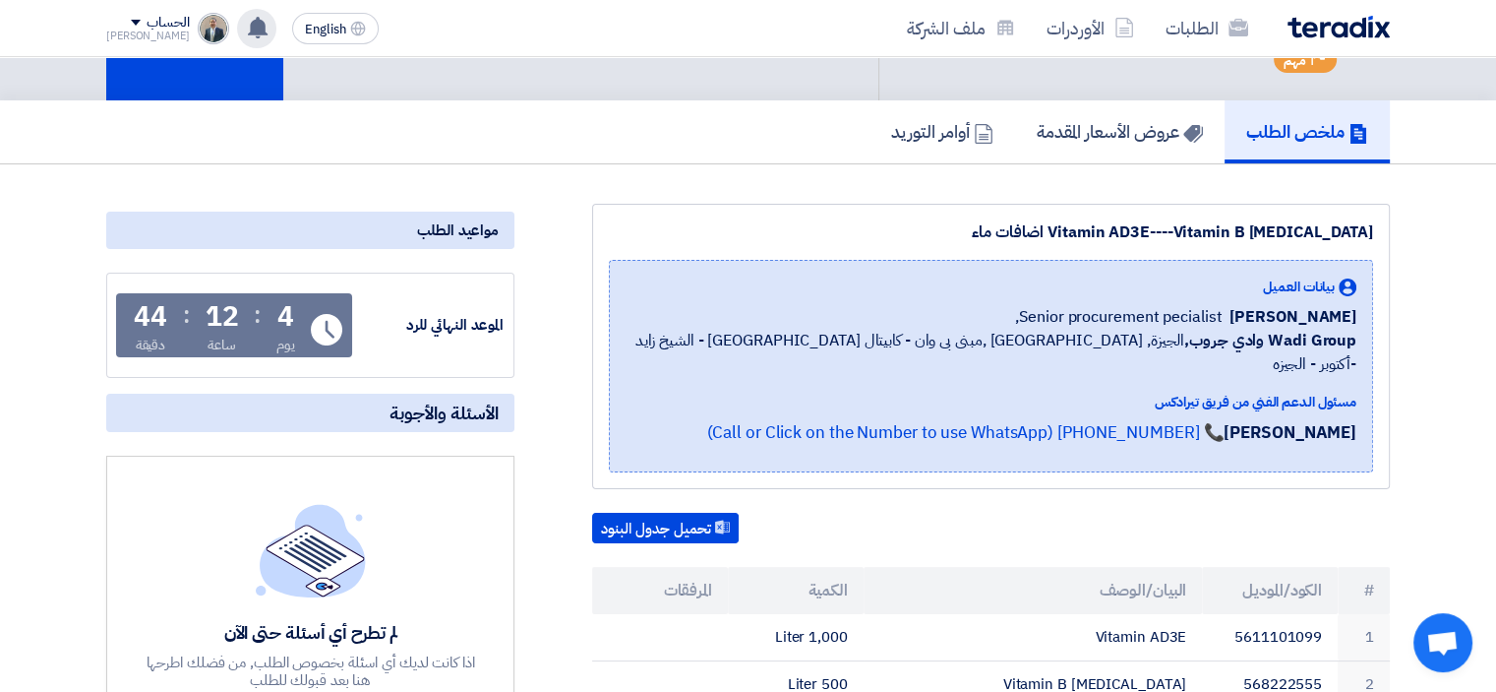
click at [759, 136] on div "ملخص الطلب عروض الأسعار المقدمة أوامر التوريد" at bounding box center [748, 131] width 1284 height 63
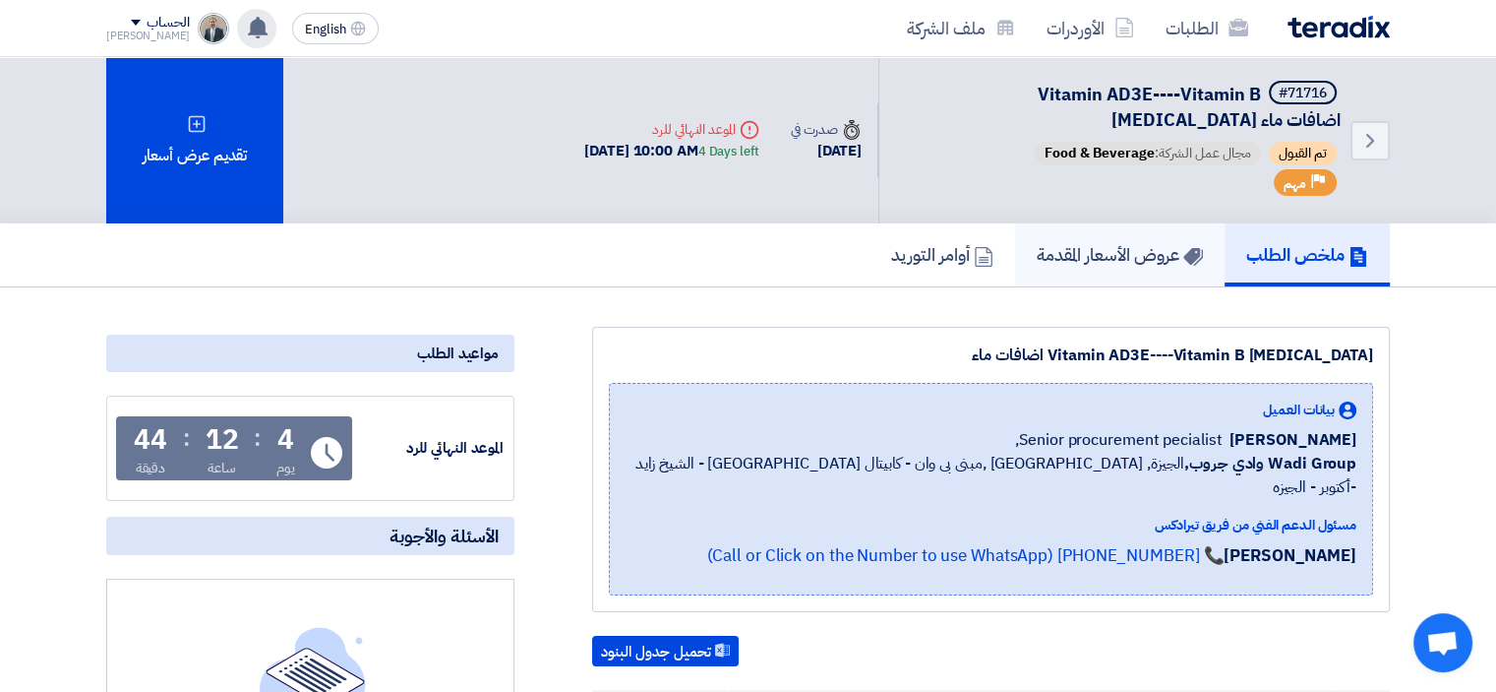
click at [1104, 254] on h5 "عروض الأسعار المقدمة" at bounding box center [1120, 254] width 166 height 23
